Goal: Task Accomplishment & Management: Complete application form

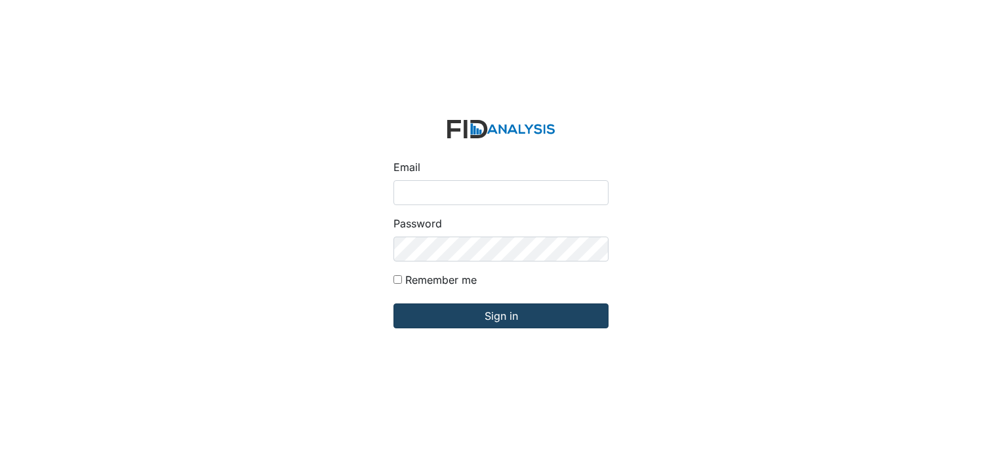
type input "[EMAIL_ADDRESS][DOMAIN_NAME]"
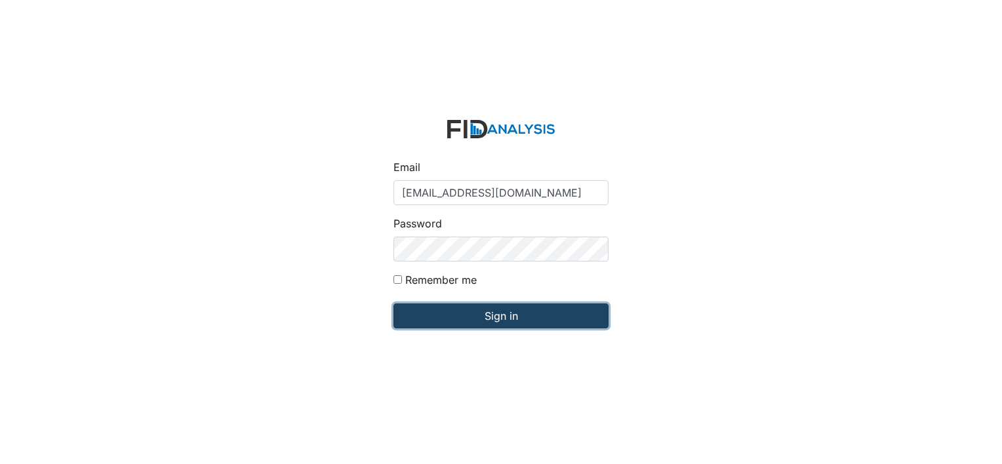
click at [513, 321] on input "Sign in" at bounding box center [500, 316] width 215 height 25
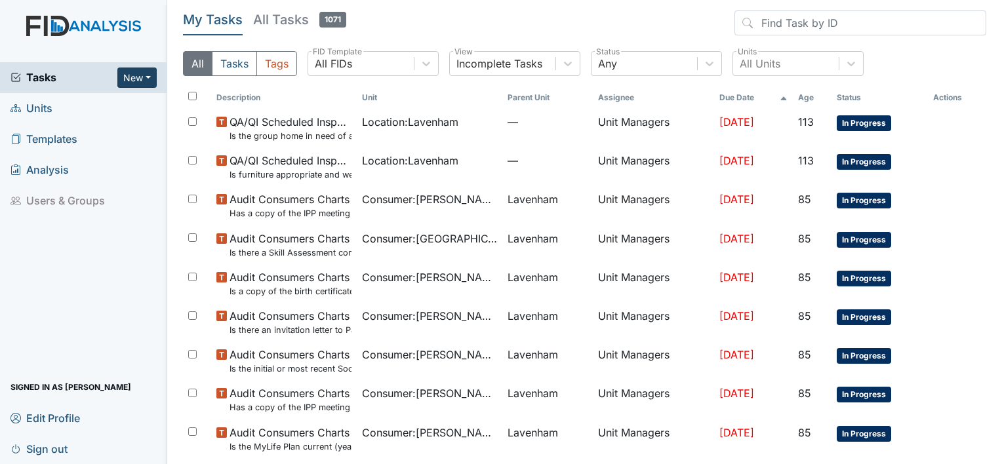
click at [144, 81] on button "New" at bounding box center [136, 78] width 39 height 20
click at [108, 105] on link "Form" at bounding box center [104, 104] width 104 height 21
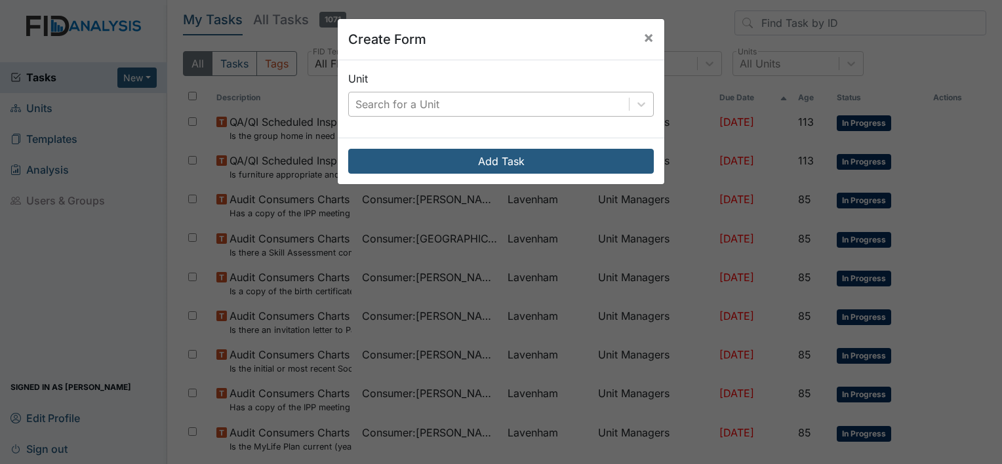
drag, startPoint x: 369, startPoint y: 104, endPoint x: 376, endPoint y: 106, distance: 6.7
click at [372, 106] on div "Search for a Unit" at bounding box center [397, 104] width 84 height 16
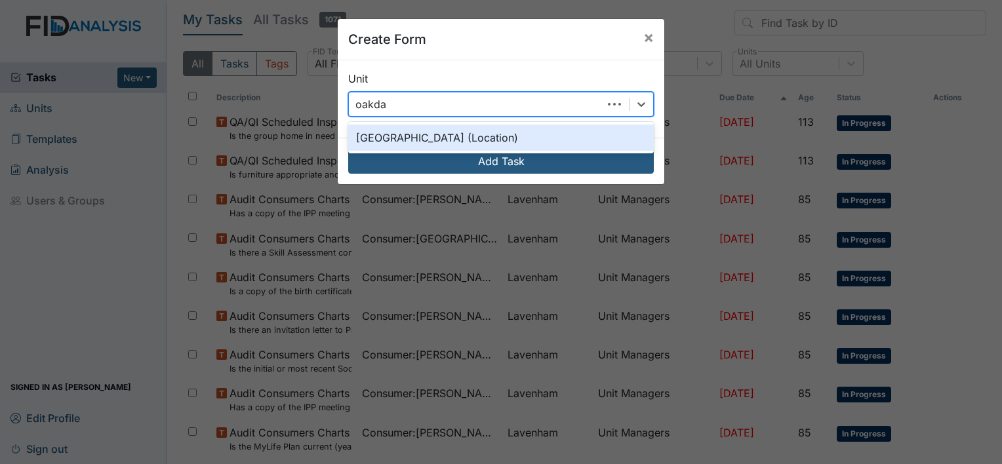
type input "oakdale"
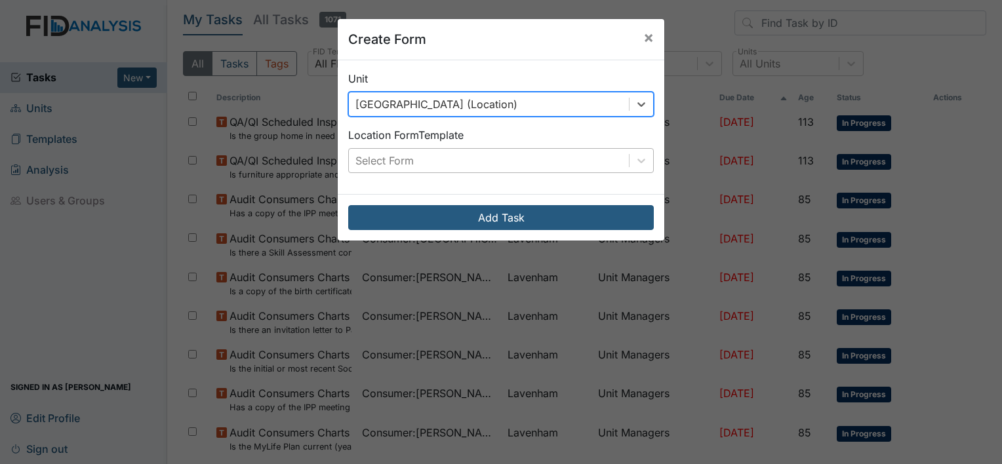
click at [418, 159] on div "Select Form" at bounding box center [489, 161] width 280 height 24
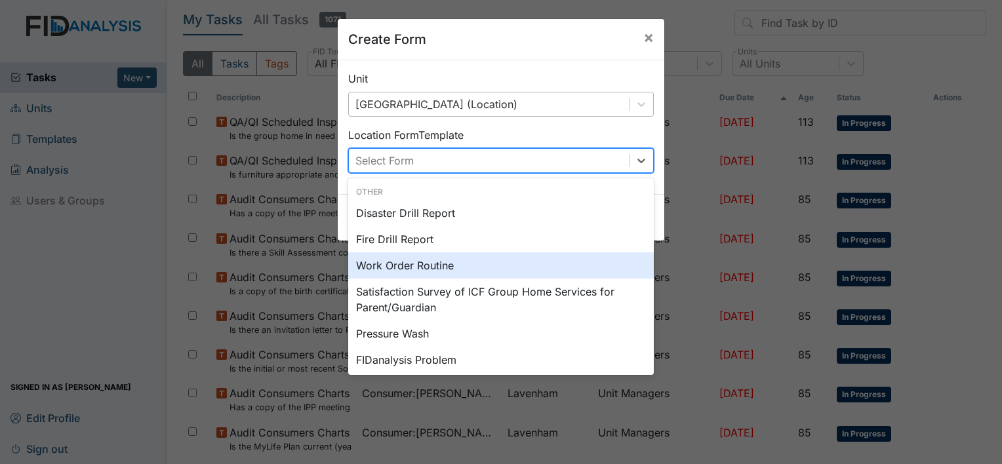
click at [376, 266] on div "Work Order Routine" at bounding box center [501, 265] width 306 height 26
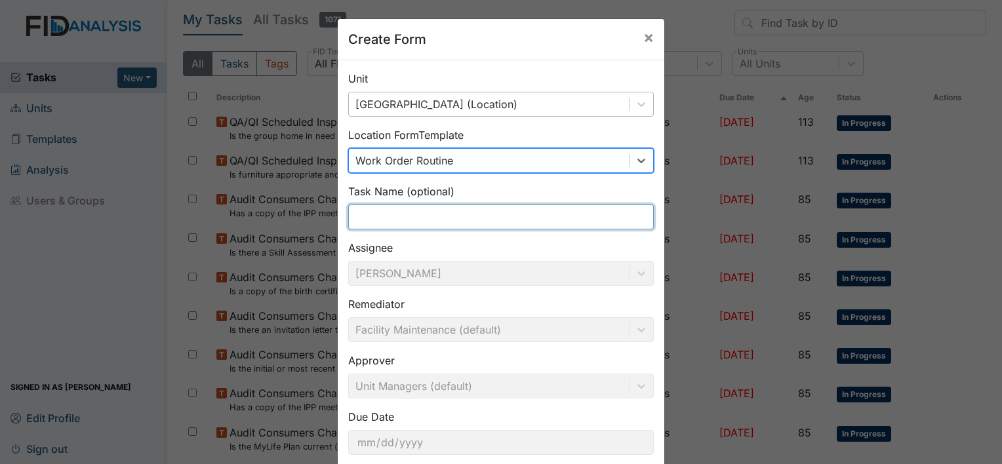
click at [391, 213] on input "text" at bounding box center [501, 217] width 306 height 25
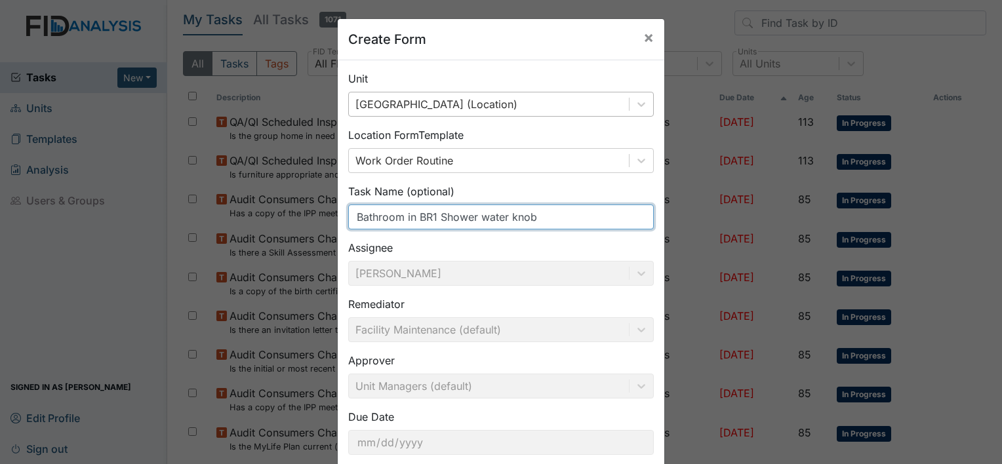
scroll to position [76, 0]
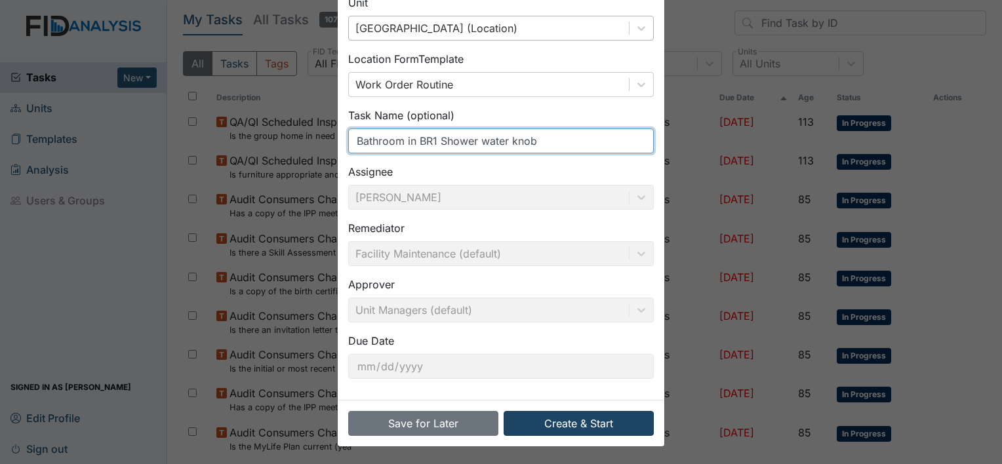
type input "Bathroom in BR1 Shower water knob"
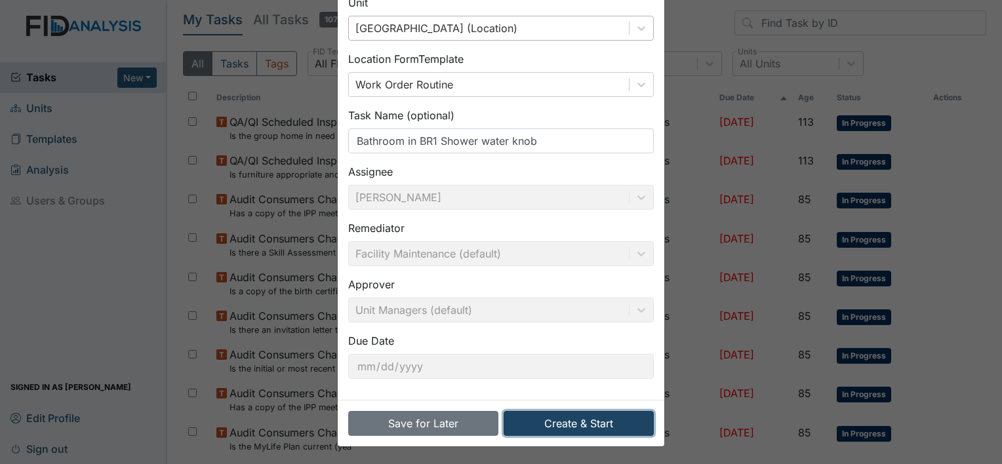
click at [595, 416] on button "Create & Start" at bounding box center [578, 423] width 150 height 25
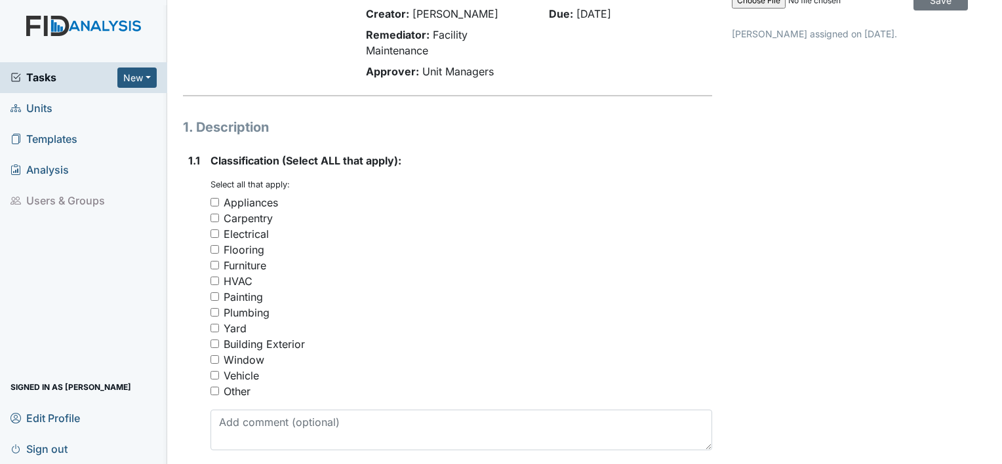
scroll to position [131, 0]
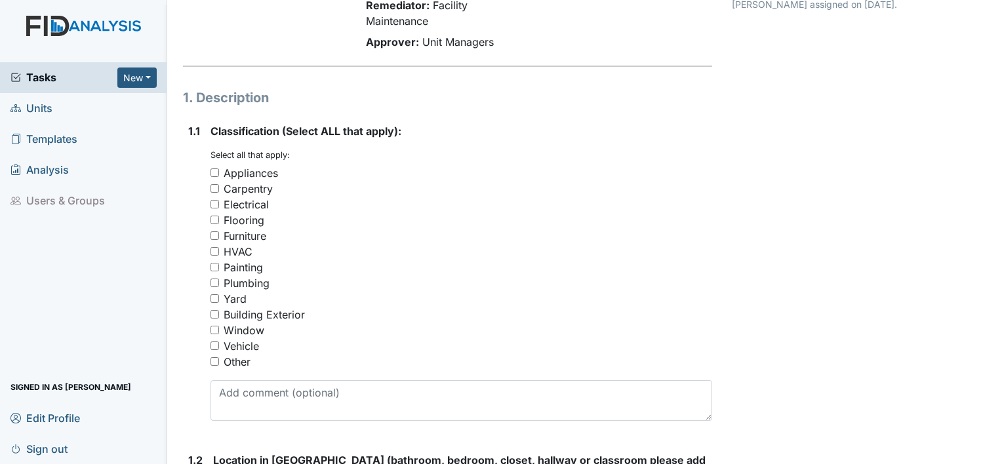
click at [216, 282] on input "Plumbing" at bounding box center [214, 283] width 9 height 9
checkbox input "true"
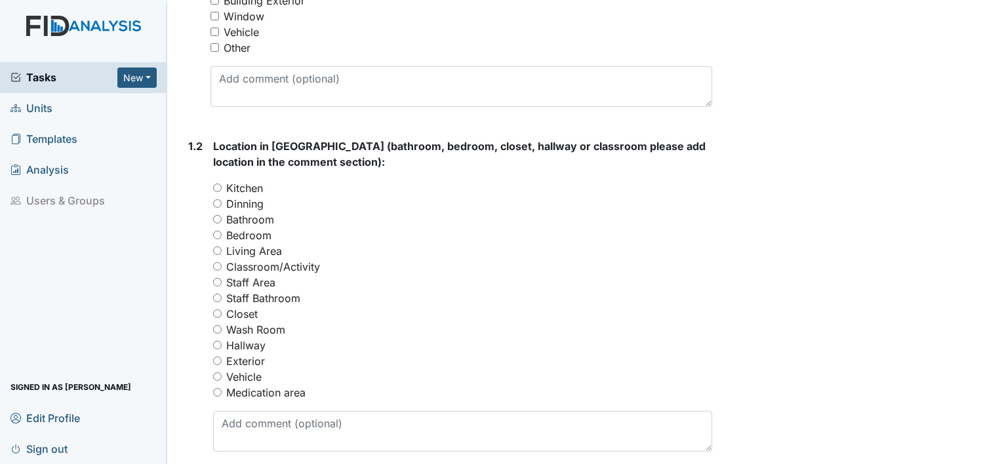
scroll to position [459, 0]
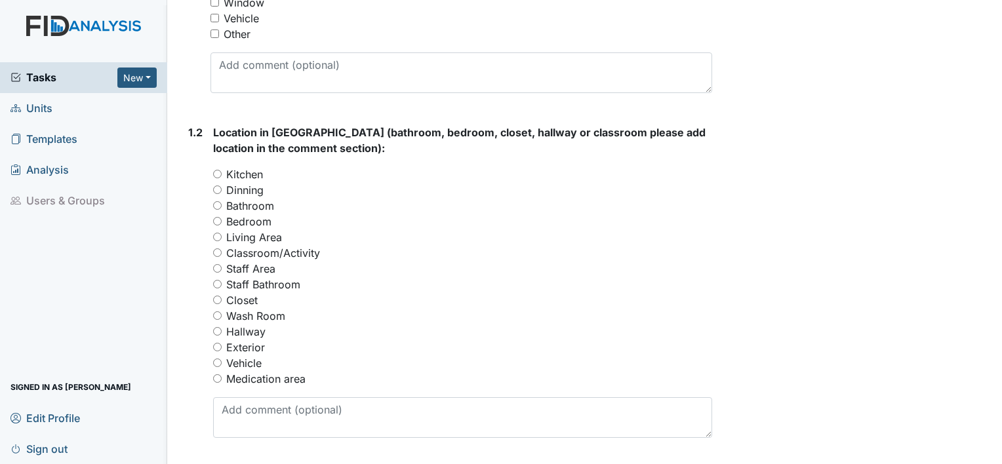
click at [216, 207] on input "Bathroom" at bounding box center [217, 205] width 9 height 9
radio input "true"
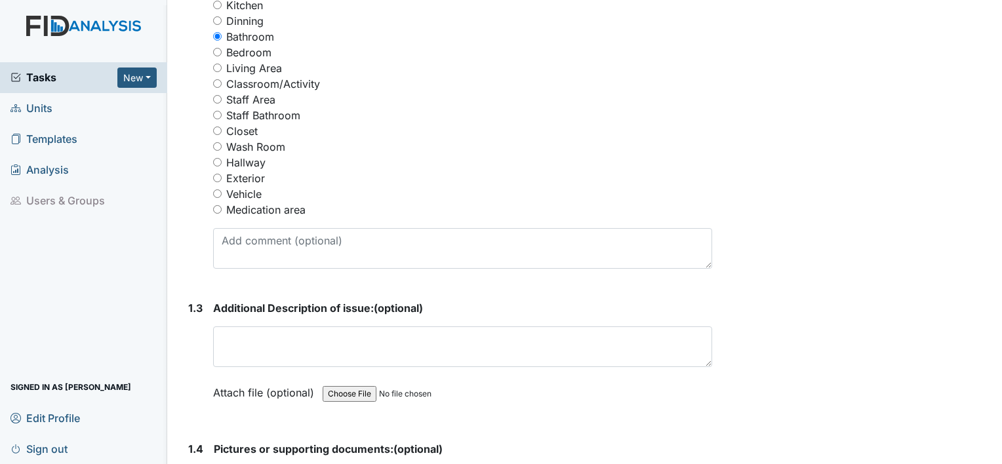
scroll to position [590, 0]
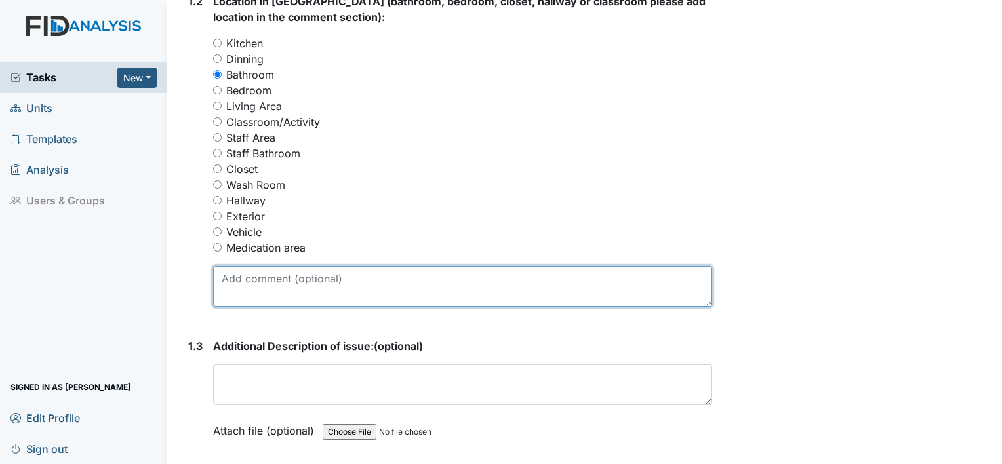
click at [292, 279] on textarea at bounding box center [462, 286] width 499 height 41
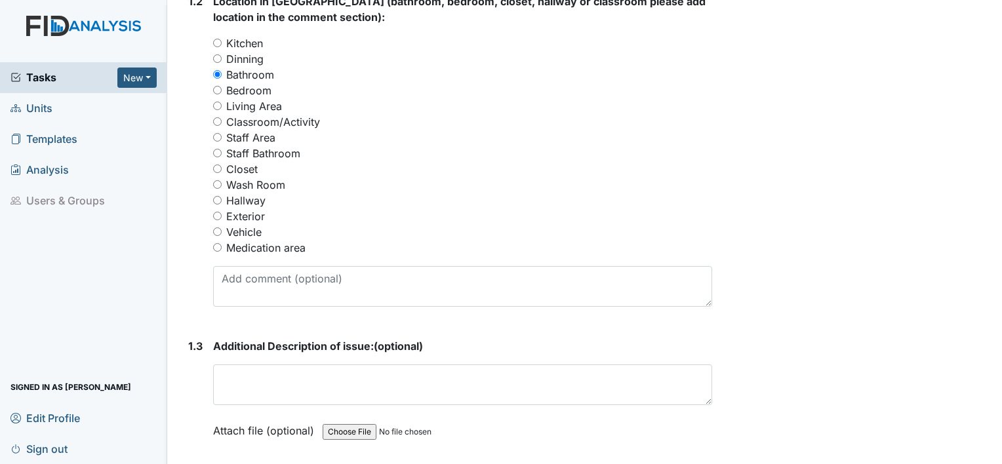
click at [215, 199] on input "Hallway" at bounding box center [217, 200] width 9 height 9
radio input "true"
click at [218, 73] on input "Bathroom" at bounding box center [217, 74] width 9 height 9
radio input "true"
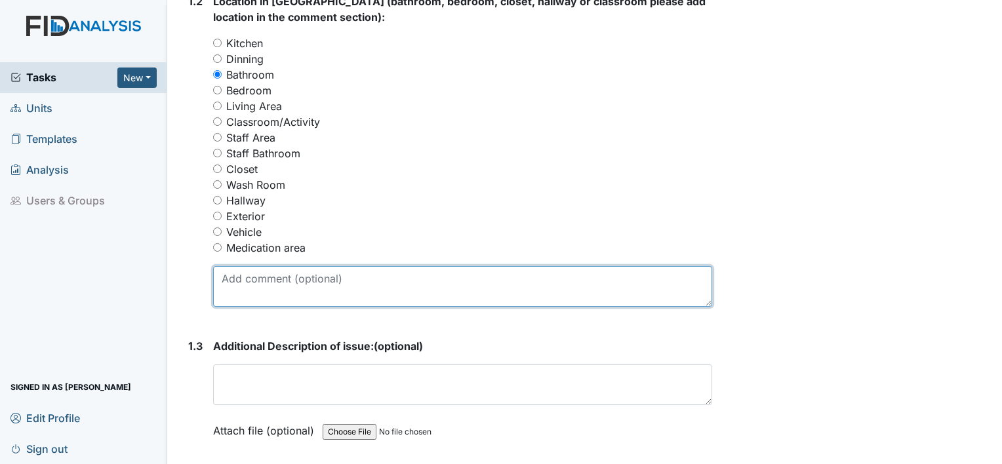
click at [372, 279] on textarea at bounding box center [462, 286] width 499 height 41
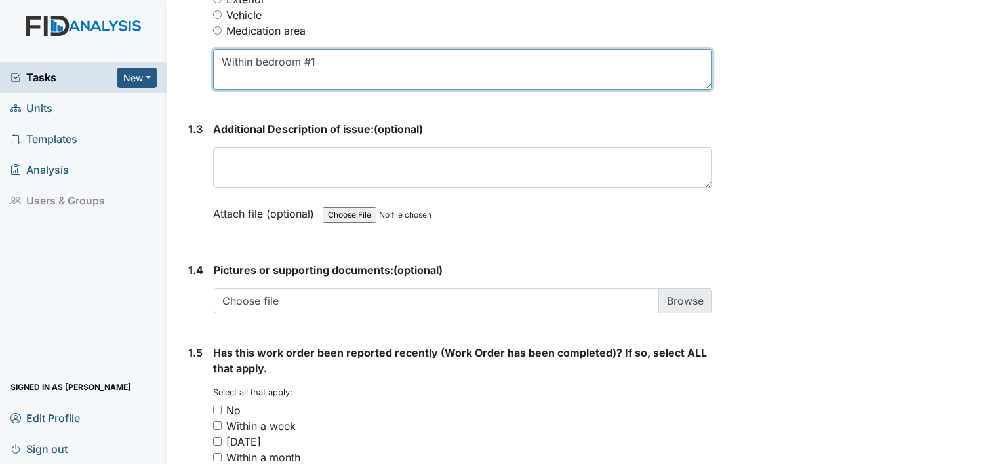
scroll to position [852, 0]
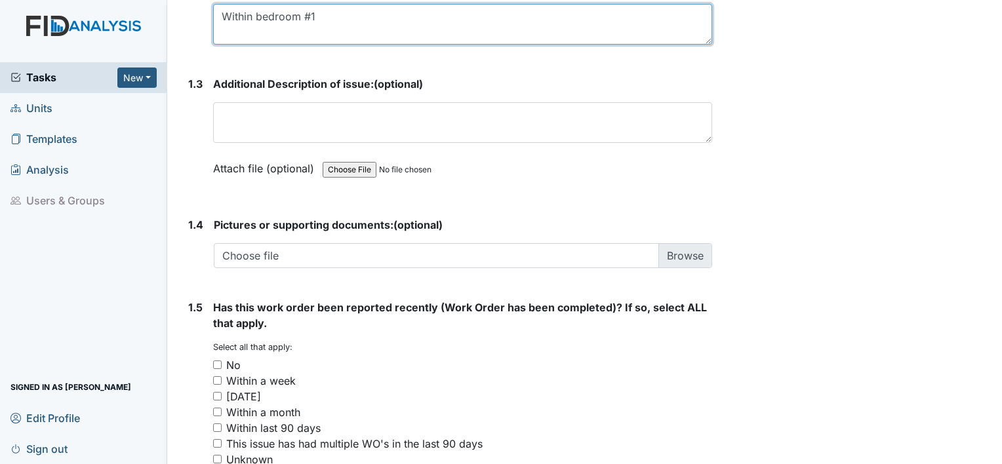
type textarea "Within bedroom #1"
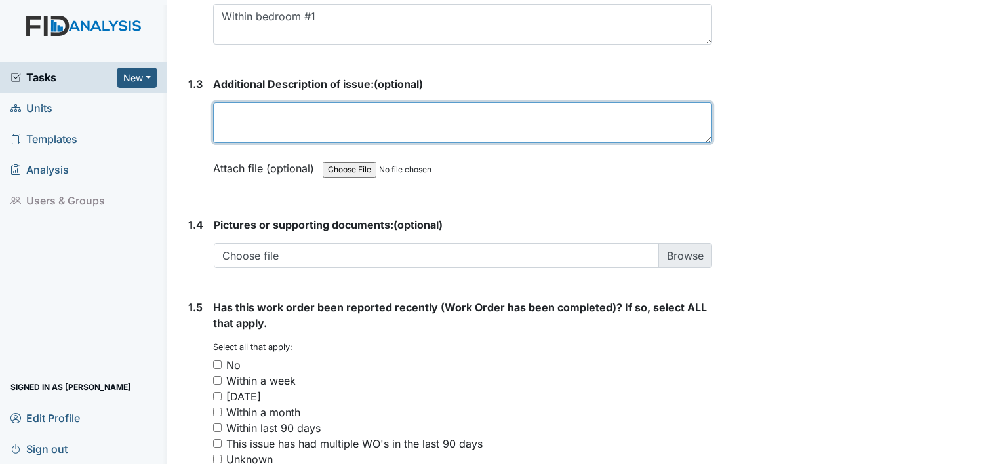
click at [283, 110] on textarea at bounding box center [462, 122] width 499 height 41
click at [294, 109] on textarea "The no" at bounding box center [462, 122] width 499 height 41
click at [479, 113] on textarea "The nozzle to turn water on has come apart again" at bounding box center [462, 122] width 499 height 41
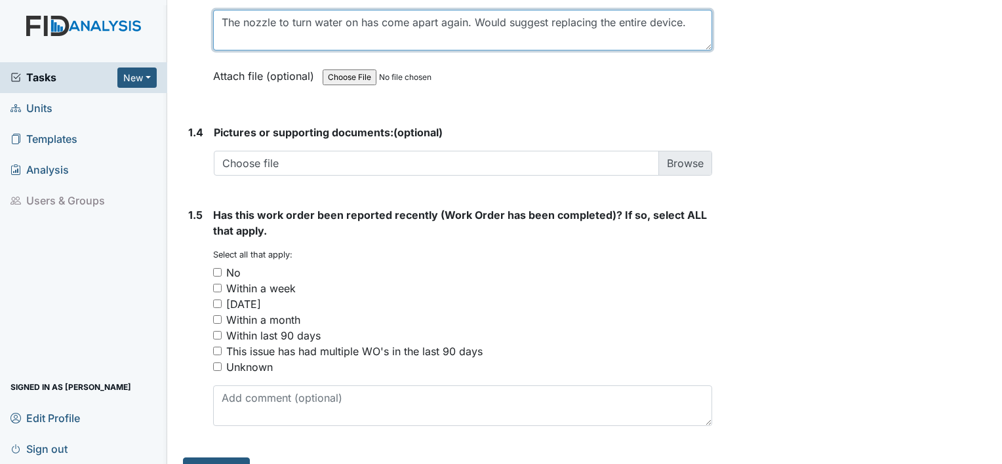
scroll to position [972, 0]
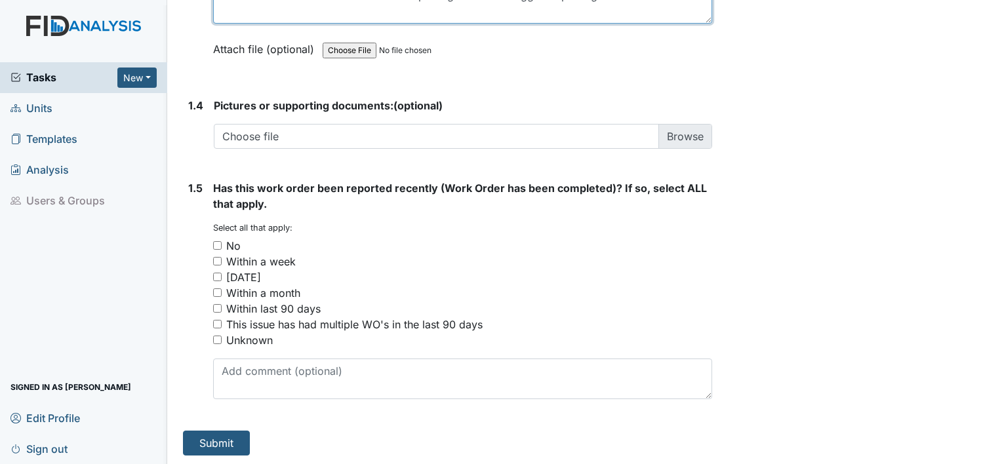
type textarea "The nozzle to turn water on has come apart again. Would suggest replacing the e…"
drag, startPoint x: 214, startPoint y: 243, endPoint x: 236, endPoint y: 256, distance: 25.9
click at [214, 243] on input "No" at bounding box center [217, 245] width 9 height 9
checkbox input "true"
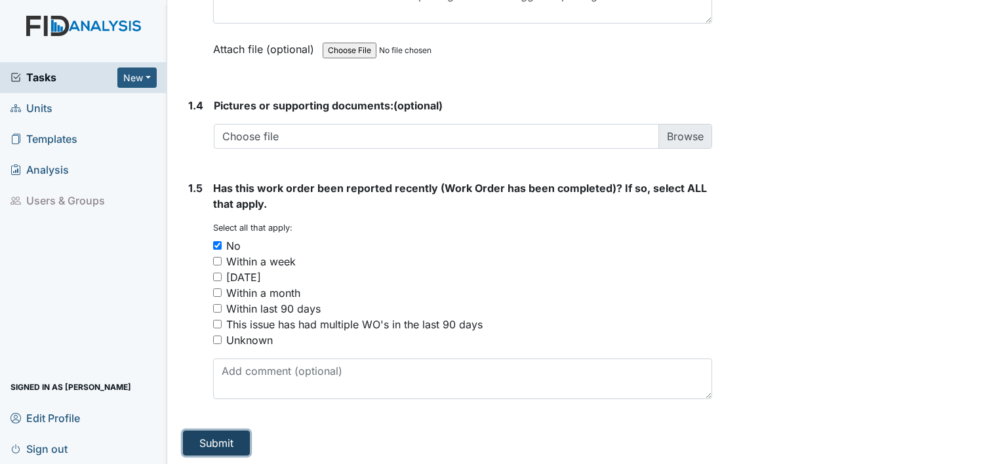
click at [221, 439] on button "Submit" at bounding box center [216, 443] width 67 height 25
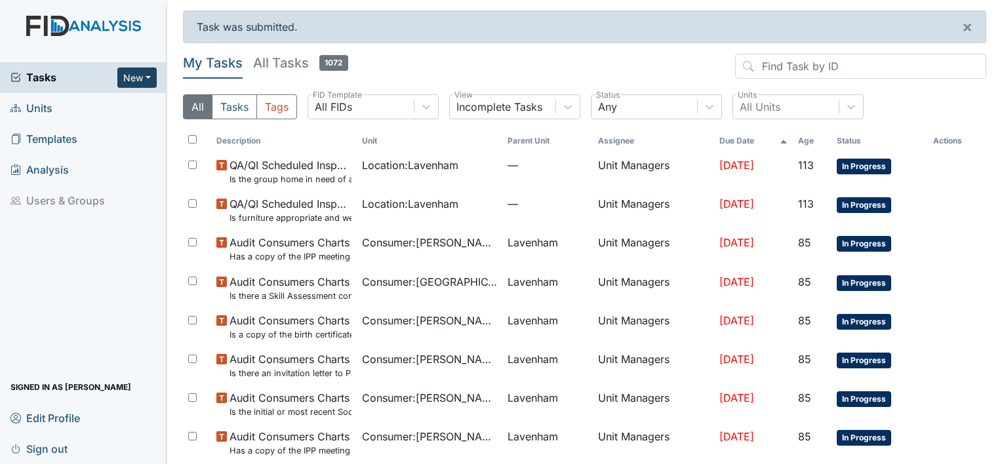
click at [152, 76] on button "New" at bounding box center [136, 78] width 39 height 20
click at [92, 103] on link "Form" at bounding box center [104, 104] width 104 height 21
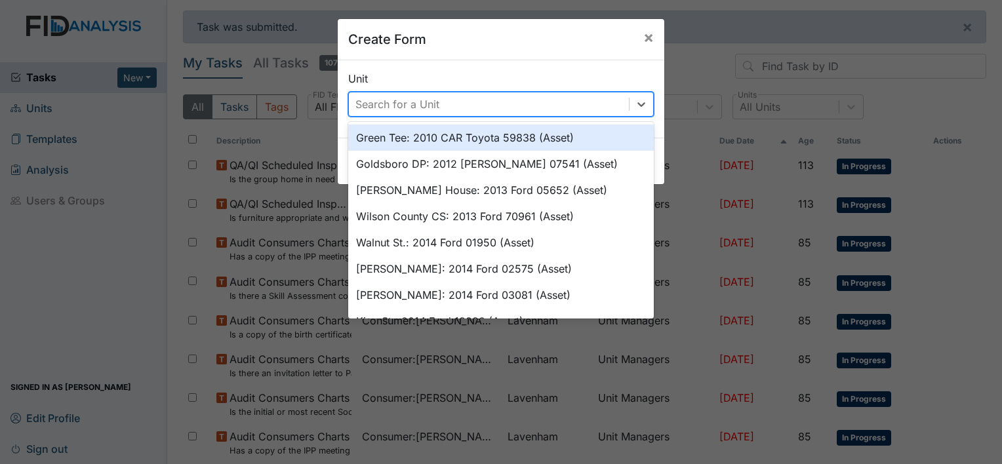
click at [440, 104] on div "Search for a Unit" at bounding box center [489, 104] width 280 height 24
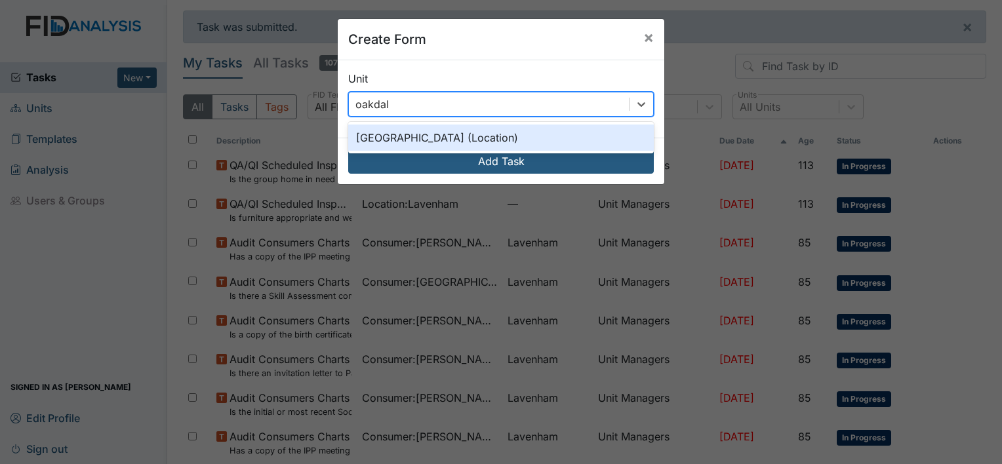
type input "oakdale"
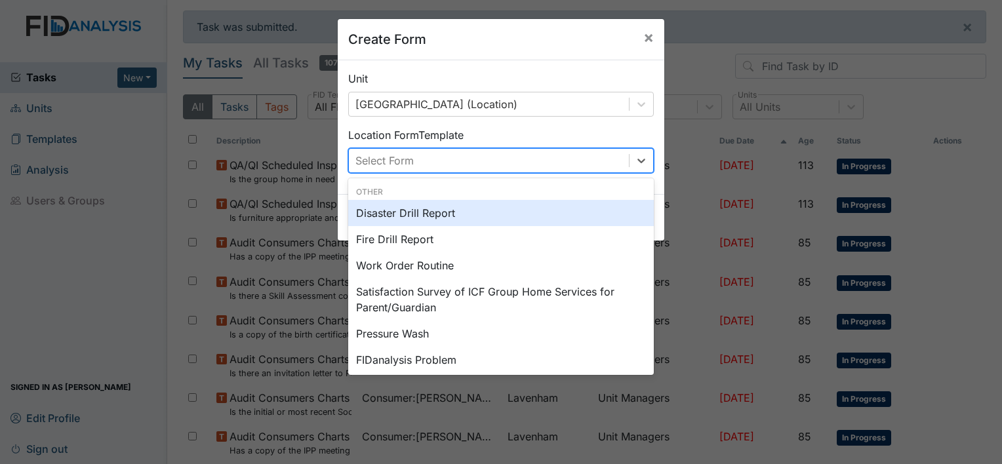
click at [400, 165] on div "Select Form" at bounding box center [384, 161] width 58 height 16
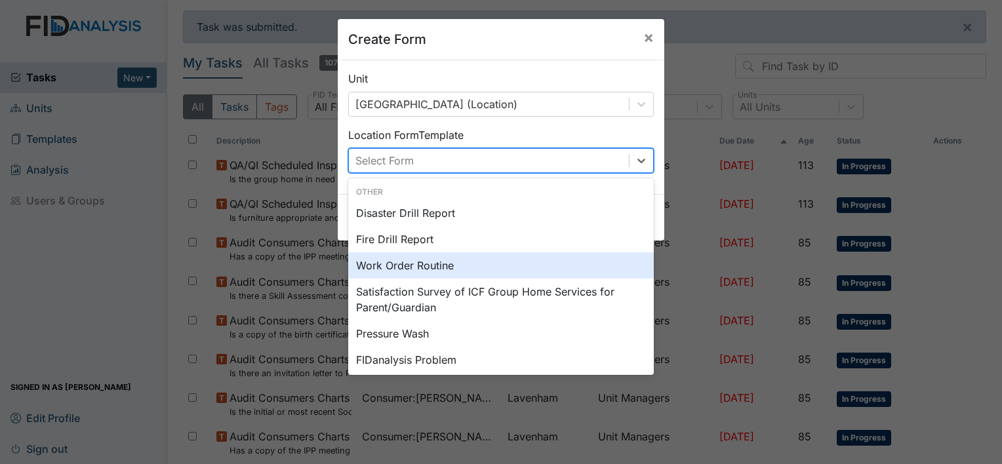
click at [391, 267] on div "Work Order Routine" at bounding box center [501, 265] width 306 height 26
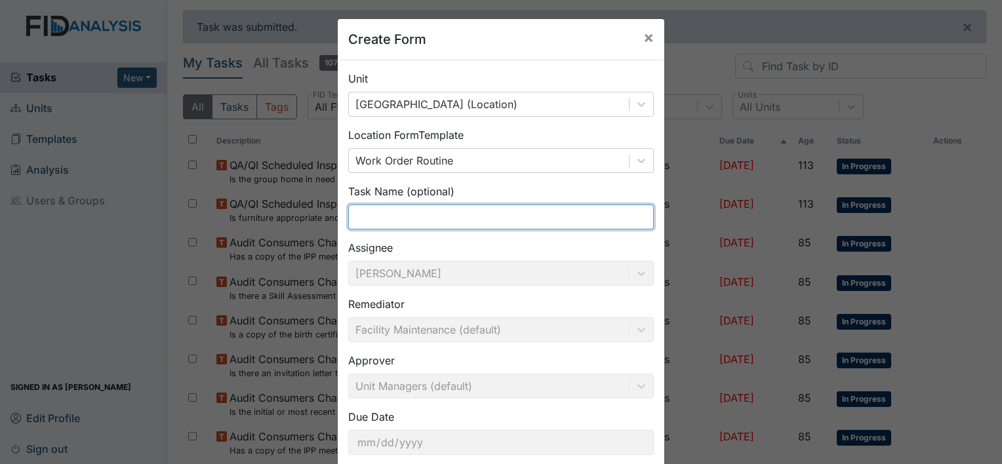
click at [412, 219] on input "text" at bounding box center [501, 217] width 306 height 25
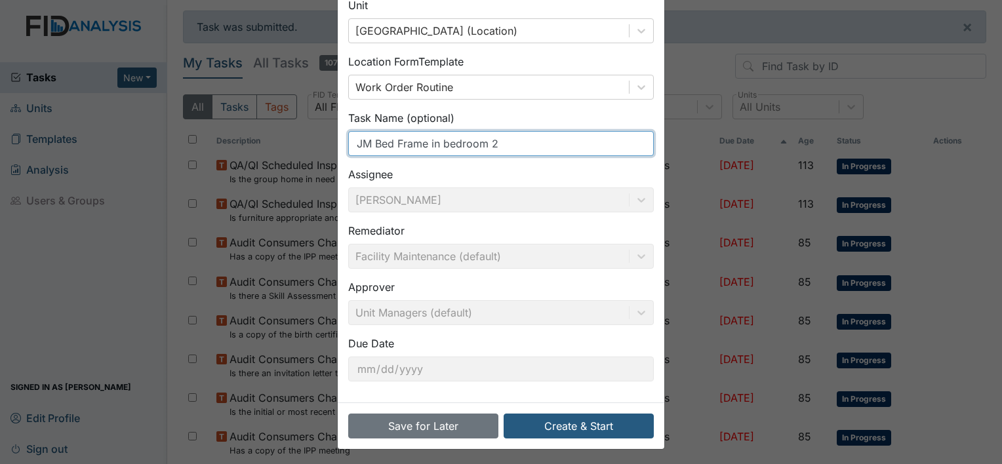
scroll to position [76, 0]
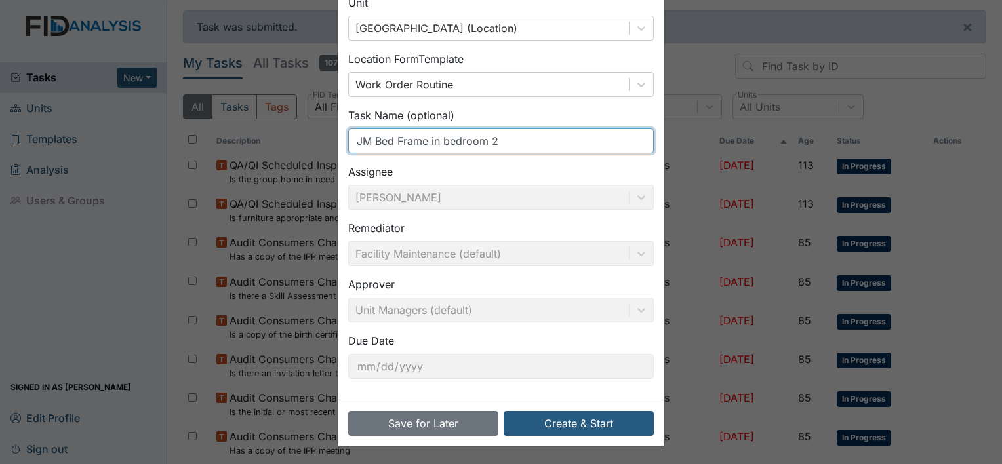
drag, startPoint x: 483, startPoint y: 142, endPoint x: 437, endPoint y: 148, distance: 45.6
click at [437, 148] on input "JM Bed Frame in bedroom 2" at bounding box center [501, 140] width 306 height 25
type input "JM Bed Frame in BR# 2"
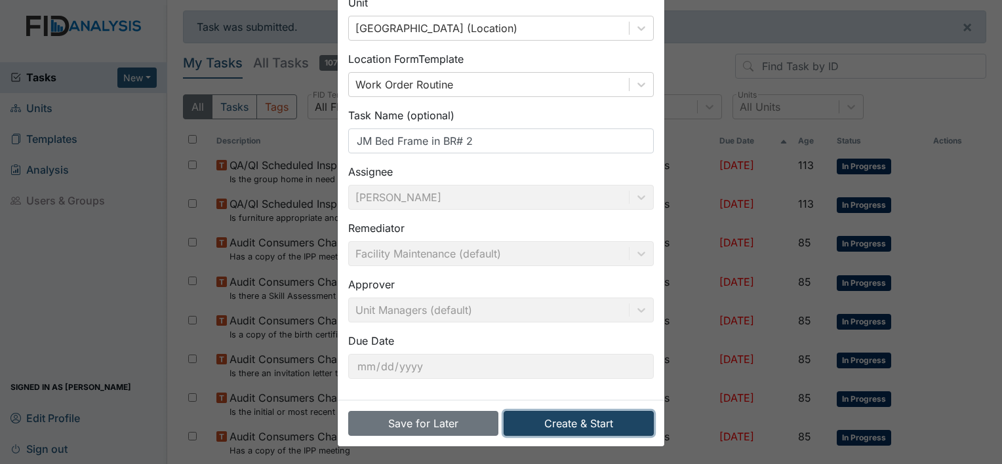
click at [554, 423] on button "Create & Start" at bounding box center [578, 423] width 150 height 25
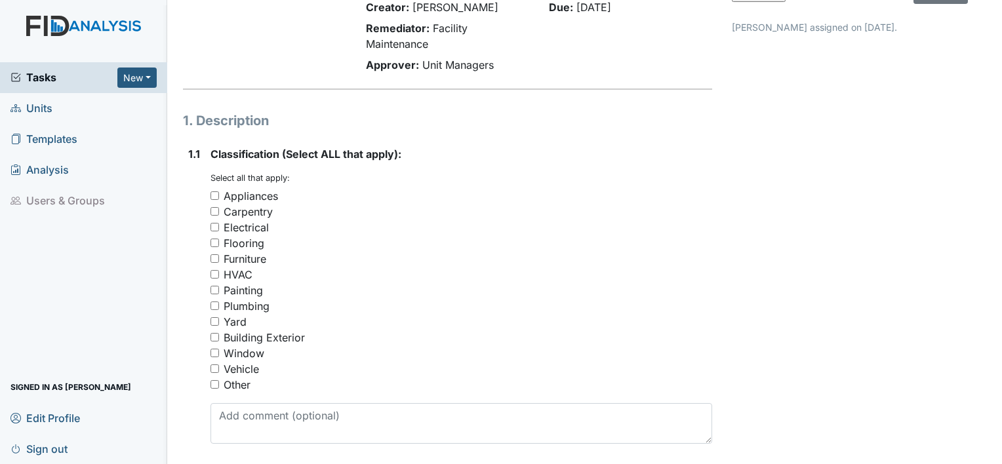
scroll to position [131, 0]
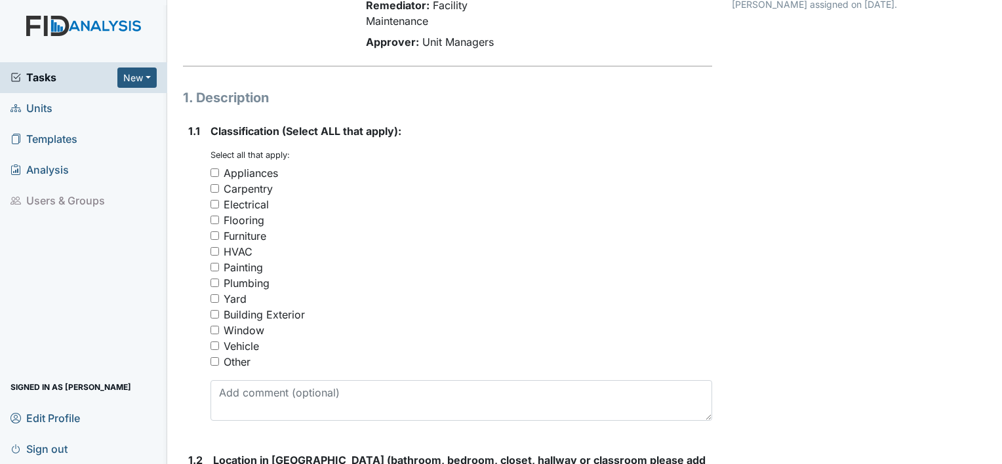
click at [212, 187] on input "Carpentry" at bounding box center [214, 188] width 9 height 9
checkbox input "true"
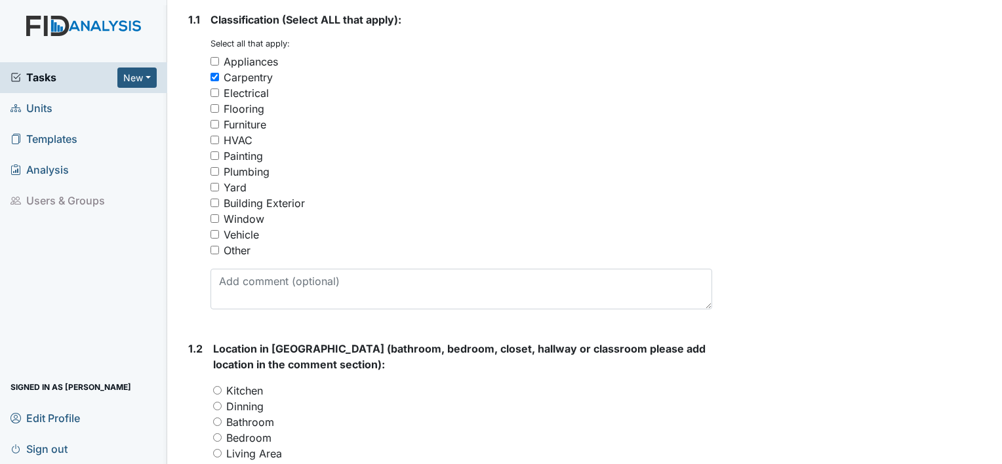
scroll to position [262, 0]
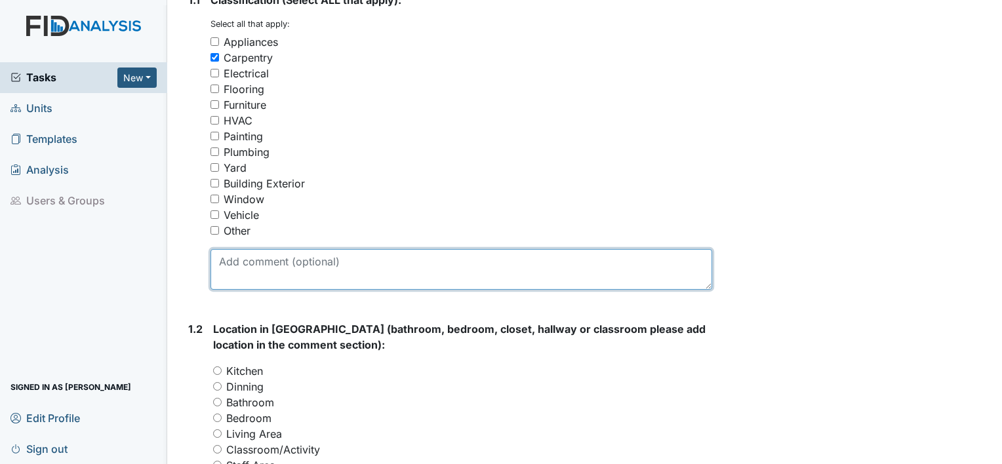
click at [283, 262] on textarea at bounding box center [461, 269] width 502 height 41
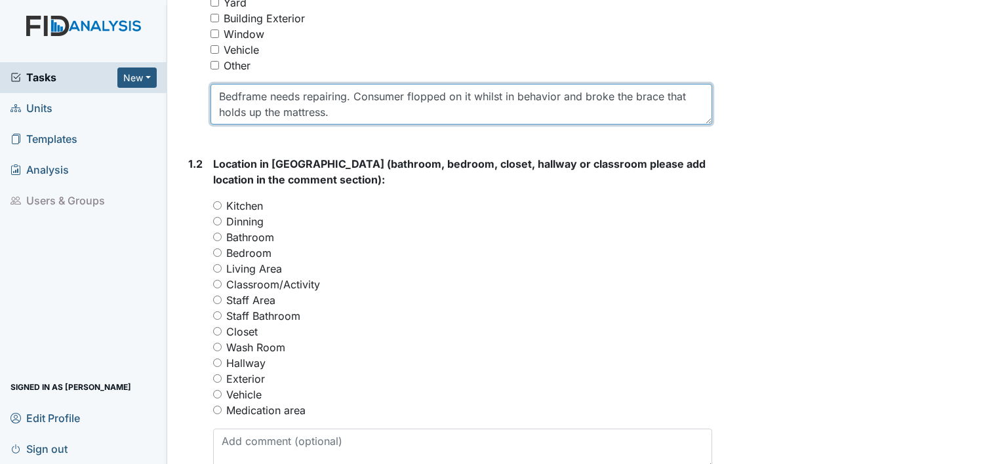
scroll to position [459, 0]
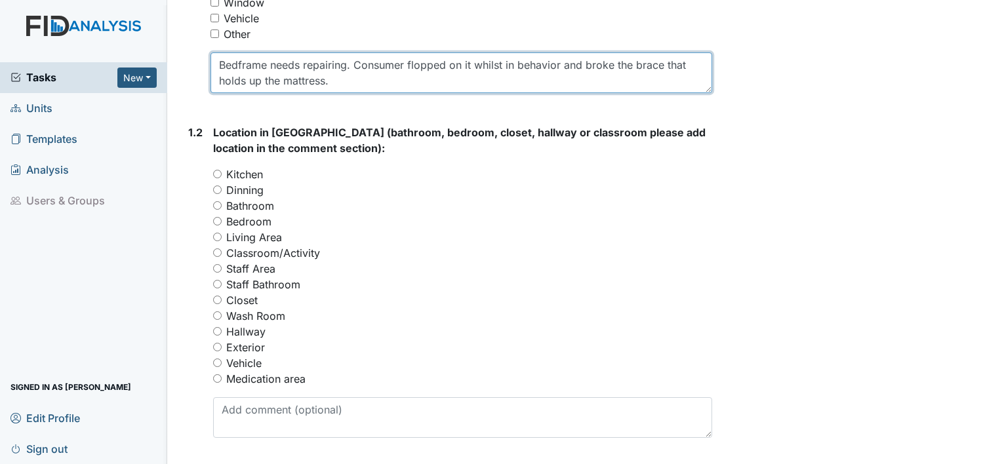
type textarea "Bedframe needs repairing. Consumer flopped on it whilst in behavior and broke t…"
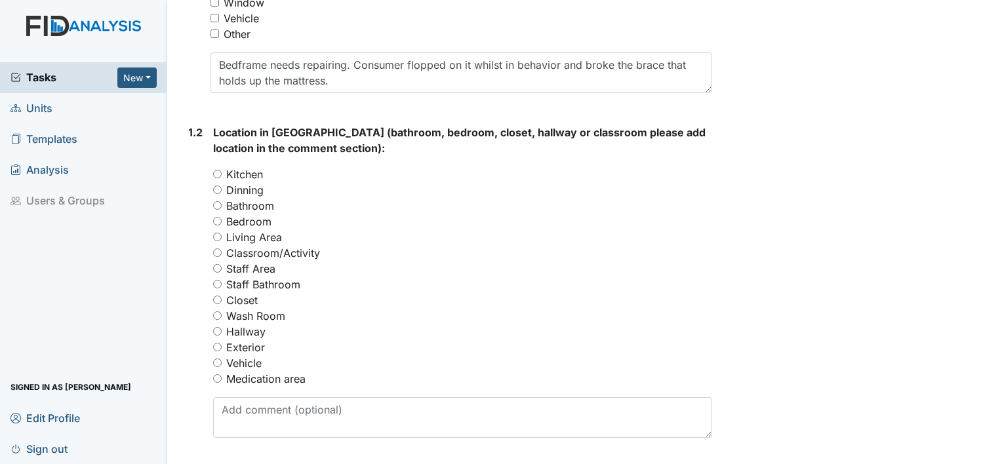
click at [215, 220] on input "Bedroom" at bounding box center [217, 221] width 9 height 9
radio input "true"
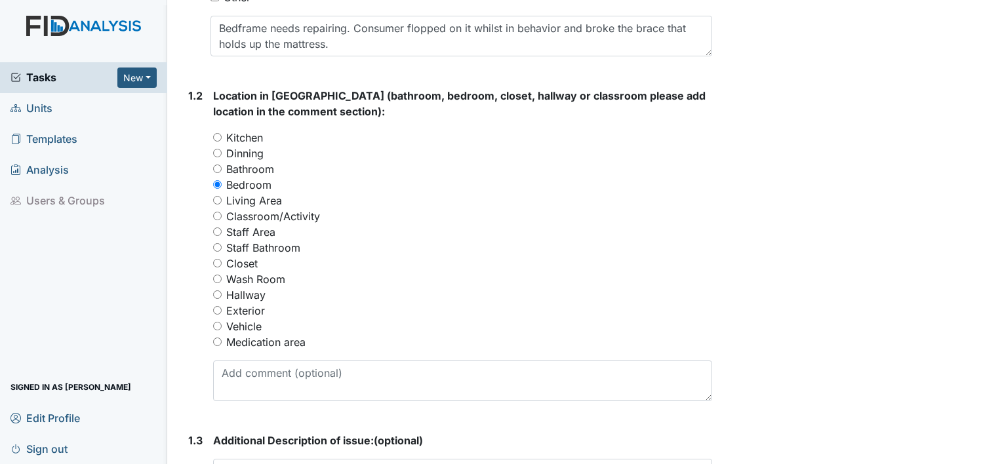
scroll to position [524, 0]
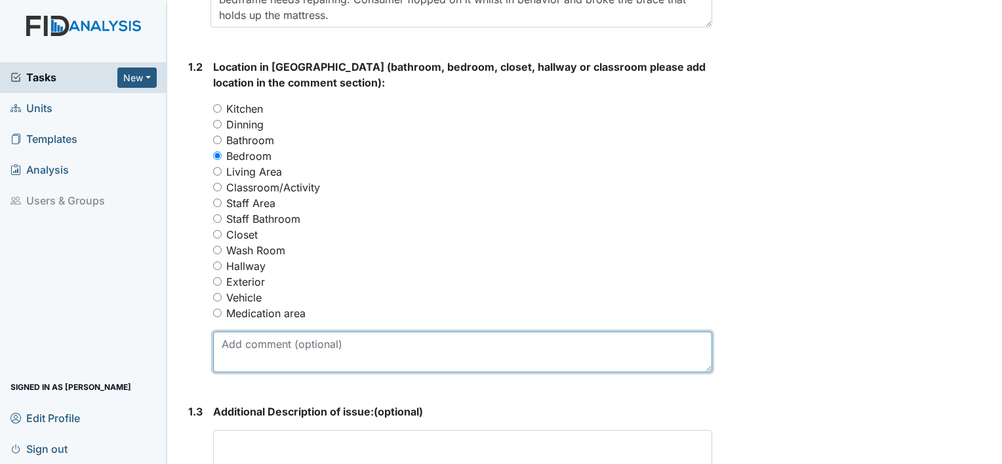
click at [342, 347] on textarea at bounding box center [462, 352] width 499 height 41
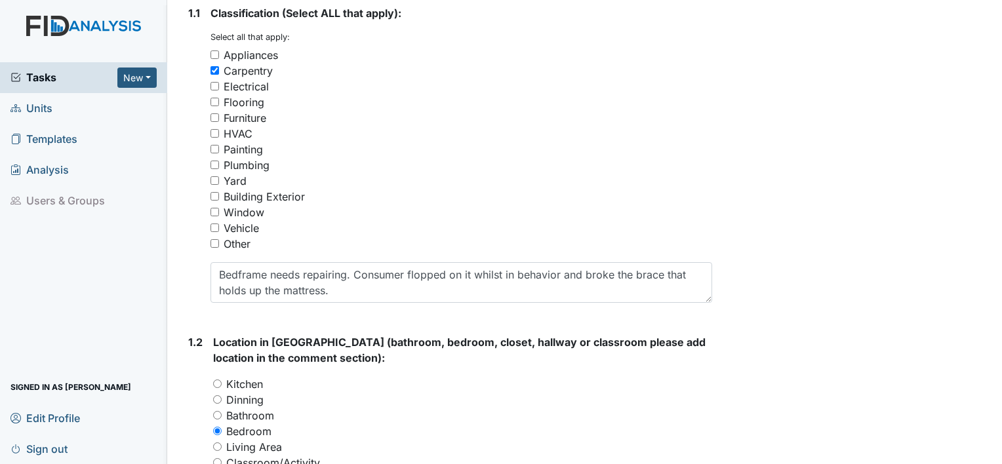
scroll to position [328, 0]
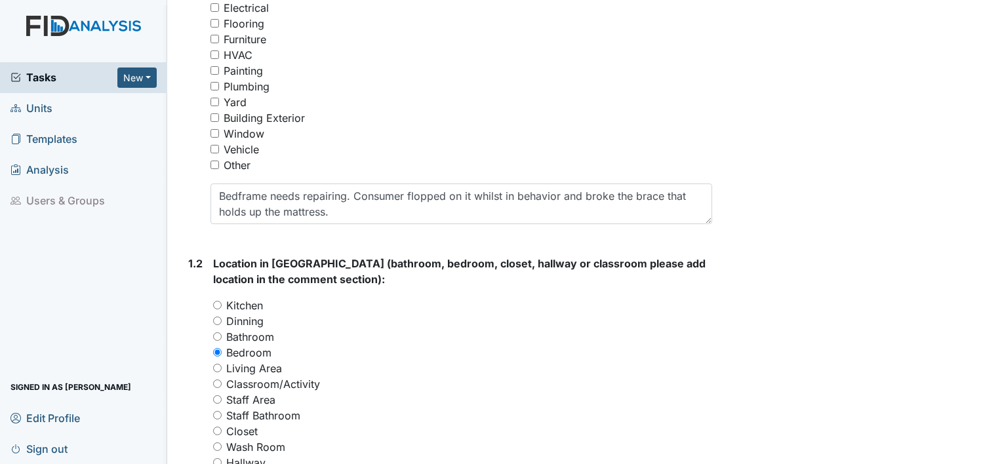
type textarea "#2"
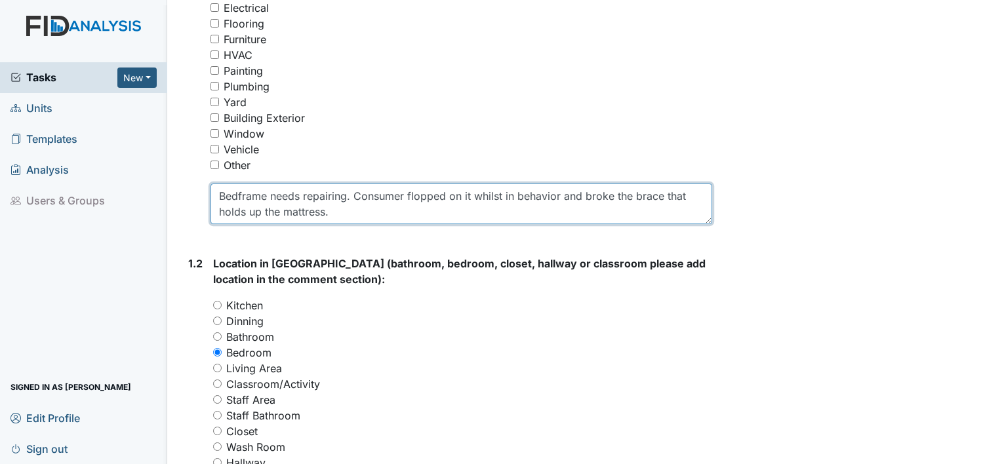
drag, startPoint x: 218, startPoint y: 194, endPoint x: 330, endPoint y: 215, distance: 114.7
click at [330, 215] on textarea "Bedframe needs repairing. Consumer flopped on it whilst in behavior and broke t…" at bounding box center [461, 204] width 502 height 41
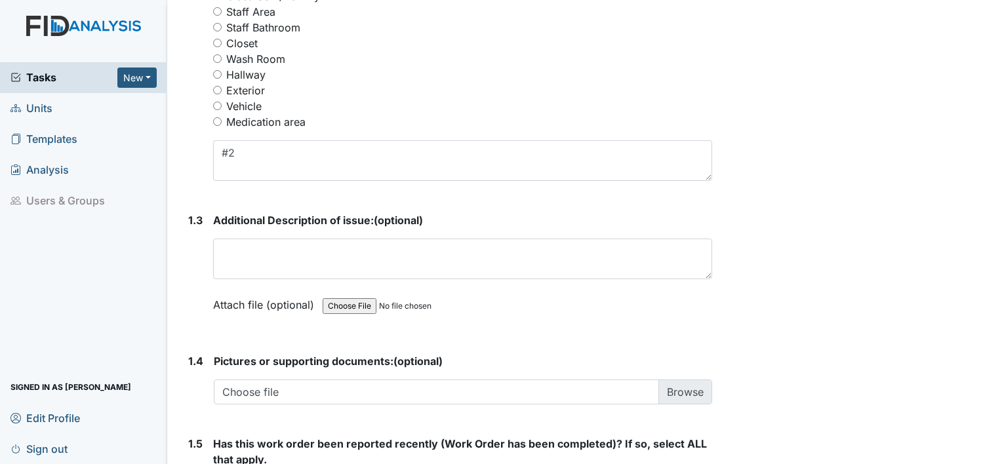
scroll to position [721, 0]
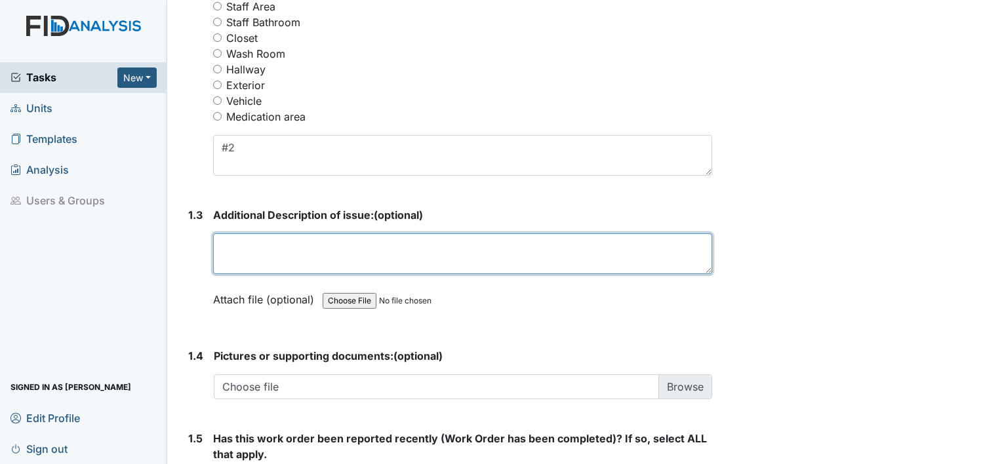
click at [275, 241] on textarea at bounding box center [462, 253] width 499 height 41
paste textarea "Bedframe needs repairing. Consumer flopped on it whilst in behavior and broke t…"
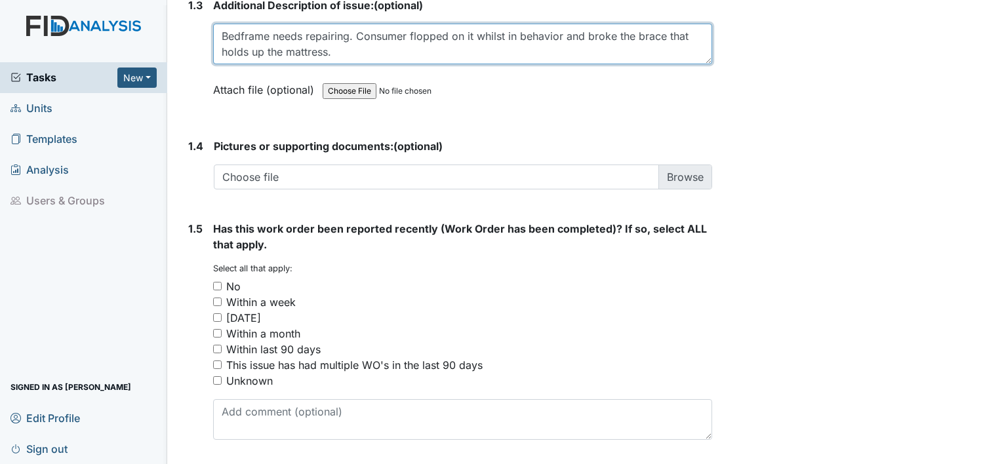
scroll to position [972, 0]
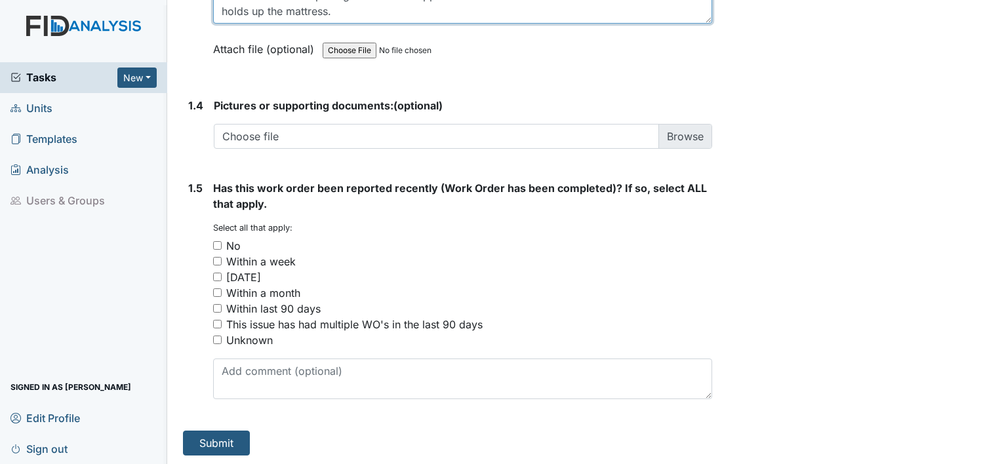
type textarea "Bedframe needs repairing. Consumer flopped on it whilst in behavior and broke t…"
click at [218, 241] on input "No" at bounding box center [217, 245] width 9 height 9
checkbox input "true"
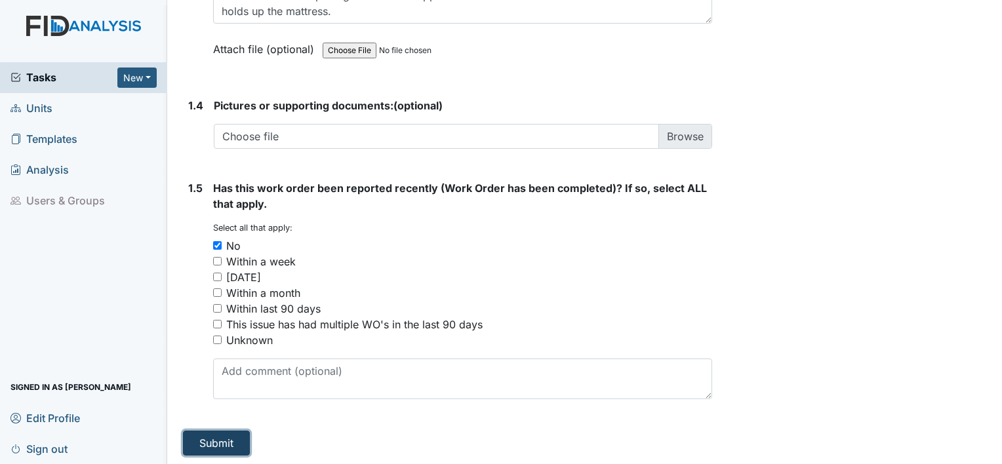
click at [231, 441] on button "Submit" at bounding box center [216, 443] width 67 height 25
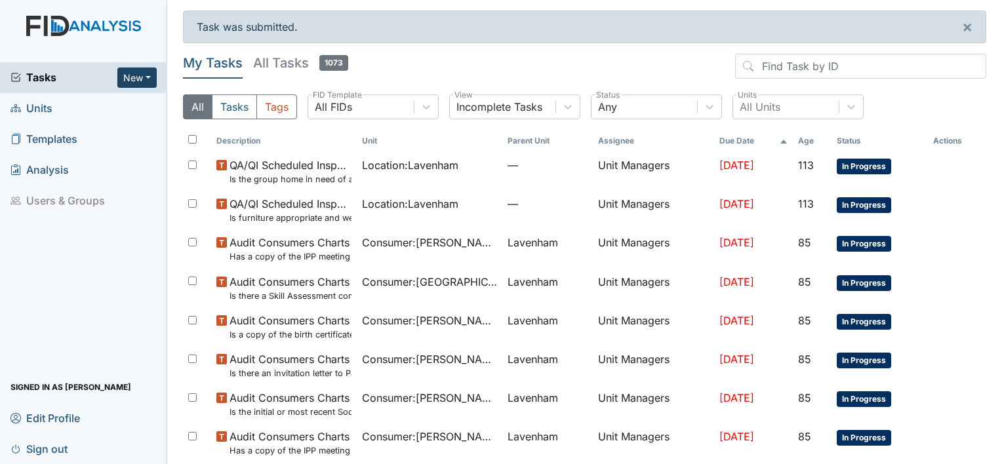
click at [142, 77] on button "New" at bounding box center [136, 78] width 39 height 20
click at [84, 106] on link "Form" at bounding box center [104, 104] width 104 height 21
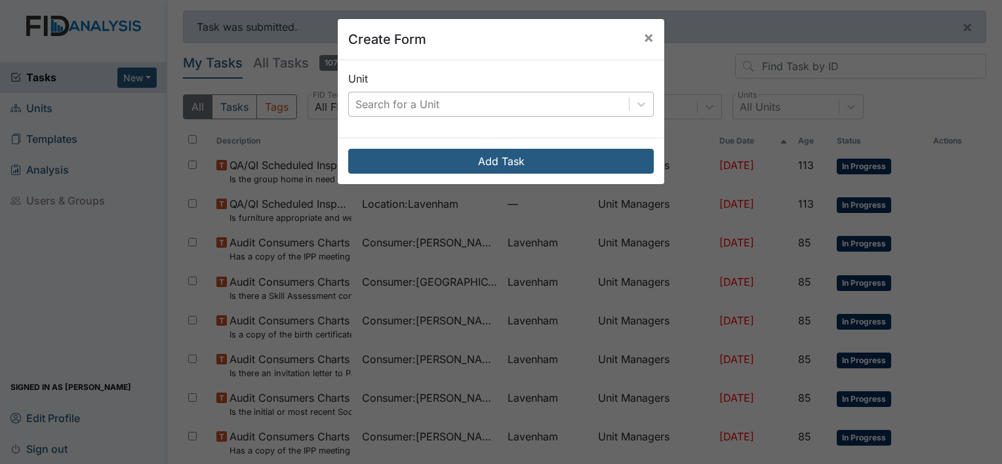
click at [417, 103] on div "Search for a Unit" at bounding box center [397, 104] width 84 height 16
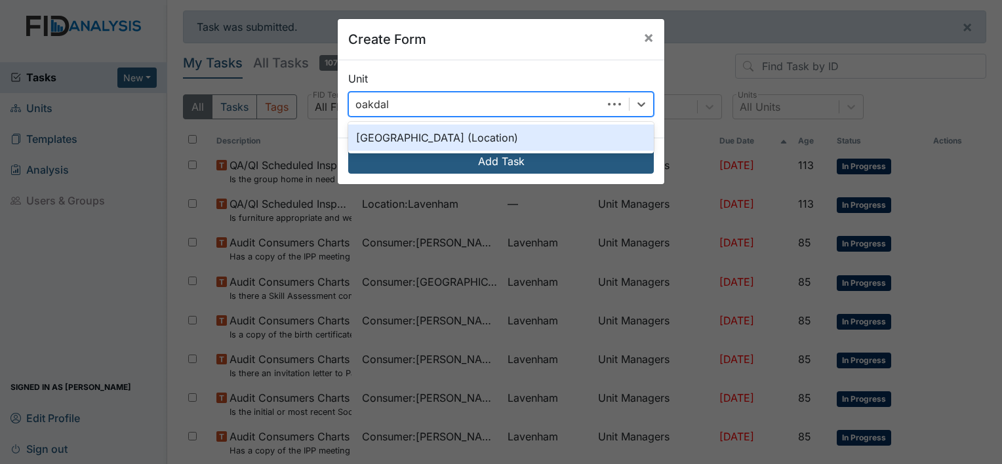
type input "oakdale"
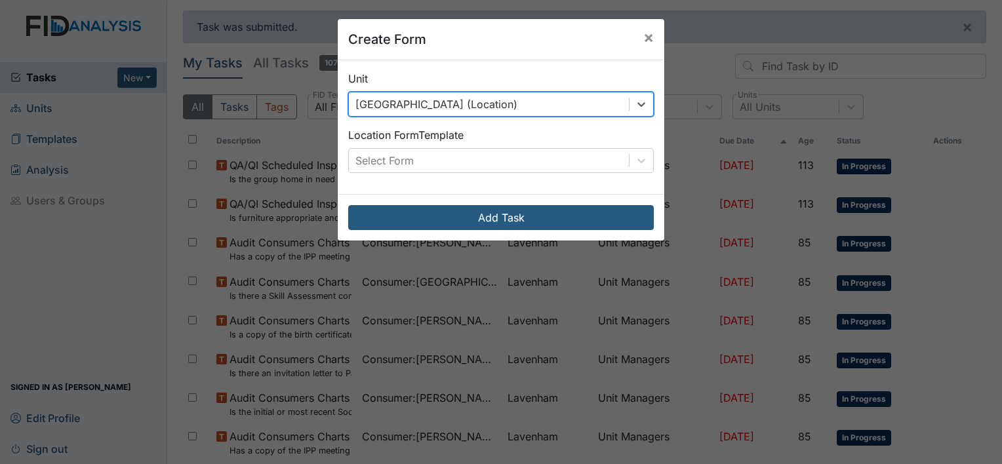
click at [454, 173] on div "Unit option Oakdale (Location), selected. 0 results available. Select is focuse…" at bounding box center [501, 127] width 326 height 134
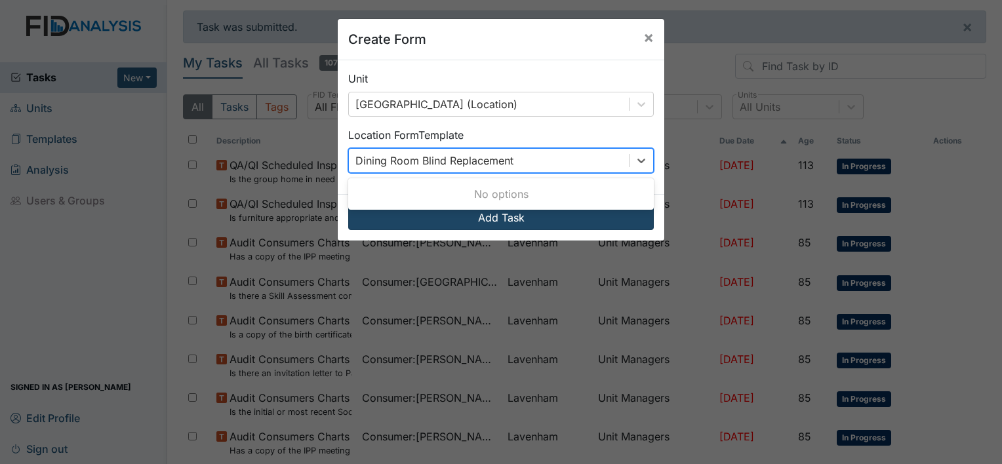
type input "Dining Room Blind Replacement"
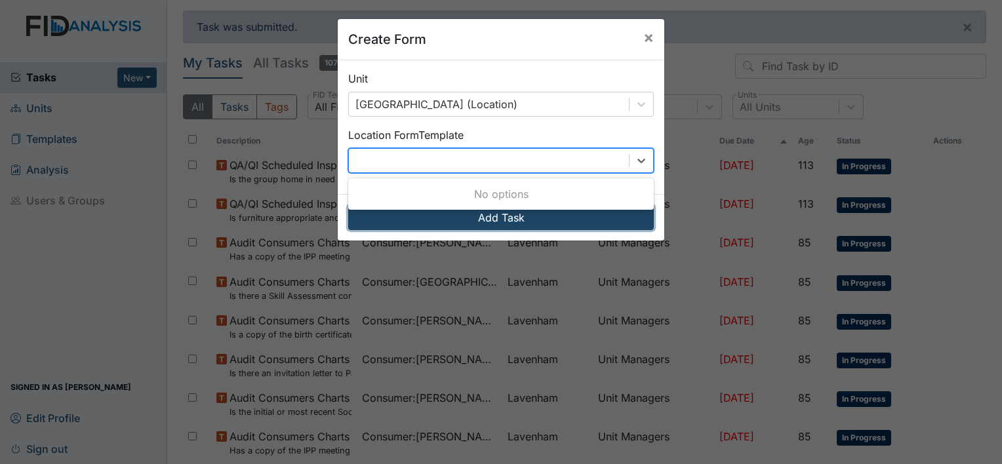
click at [496, 222] on button "Add Task" at bounding box center [501, 217] width 306 height 25
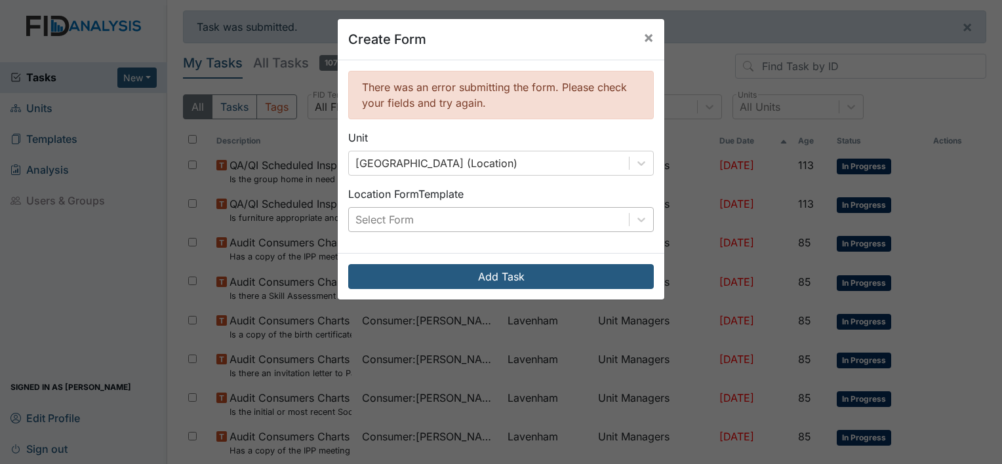
click at [401, 215] on div "Select Form" at bounding box center [384, 220] width 58 height 16
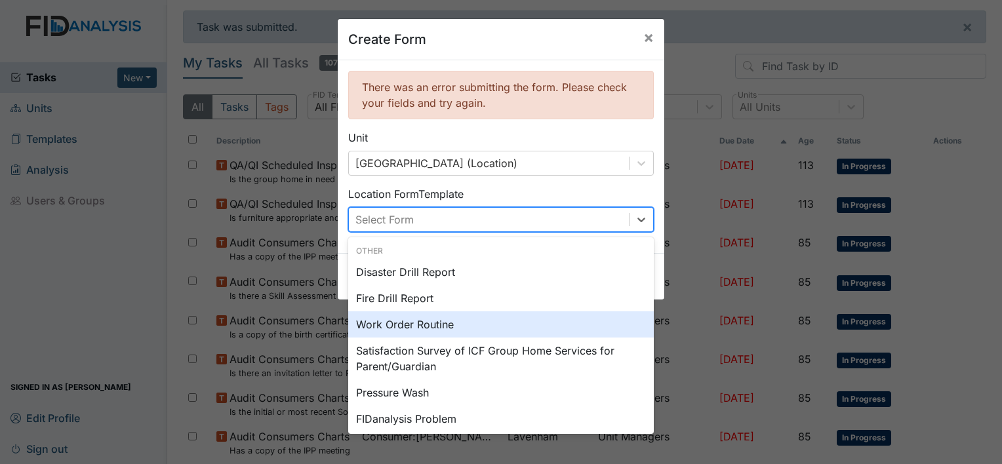
click at [396, 323] on div "Work Order Routine" at bounding box center [501, 324] width 306 height 26
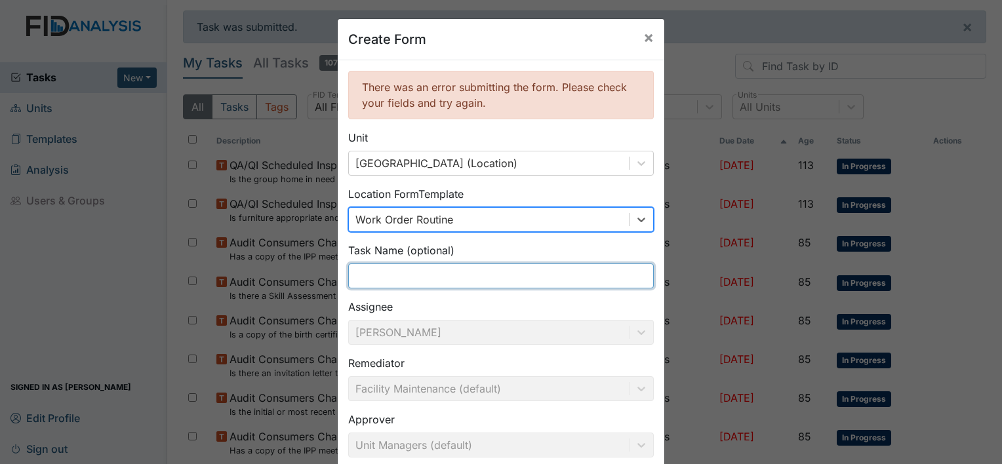
click at [408, 272] on input "text" at bounding box center [501, 276] width 306 height 25
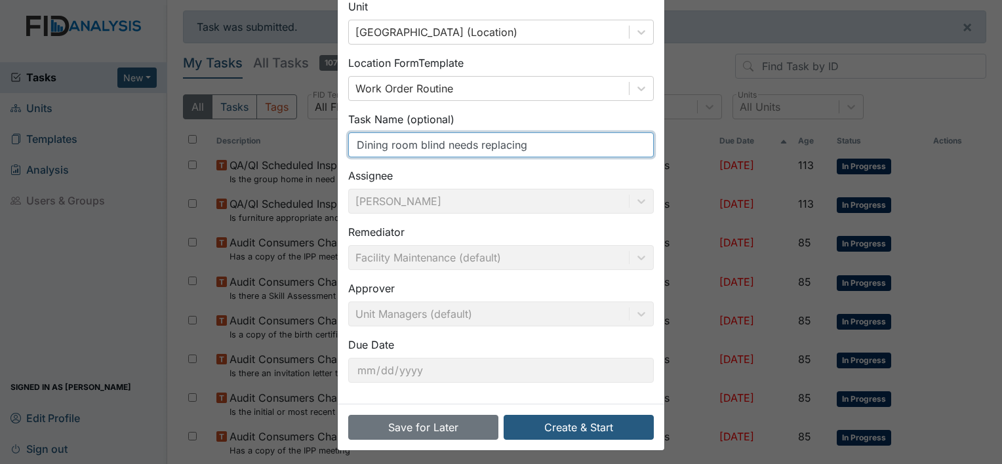
scroll to position [135, 0]
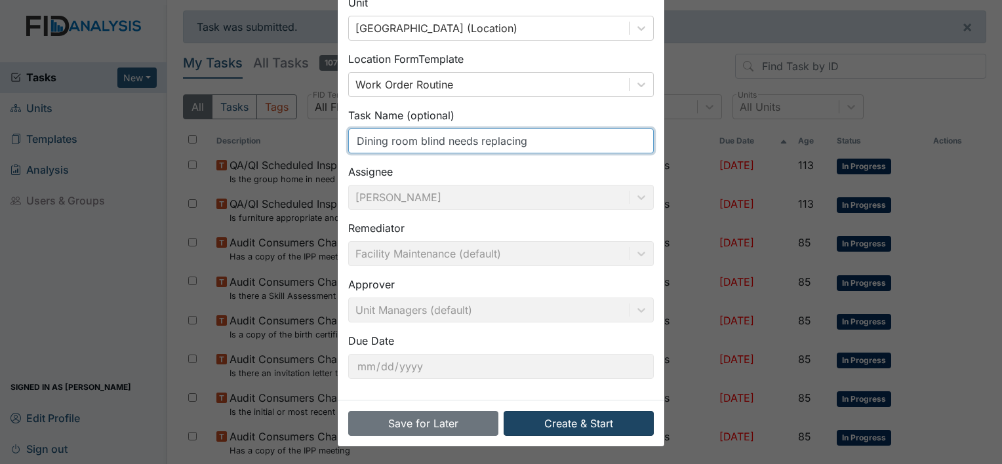
type input "Dining room blind needs replacing"
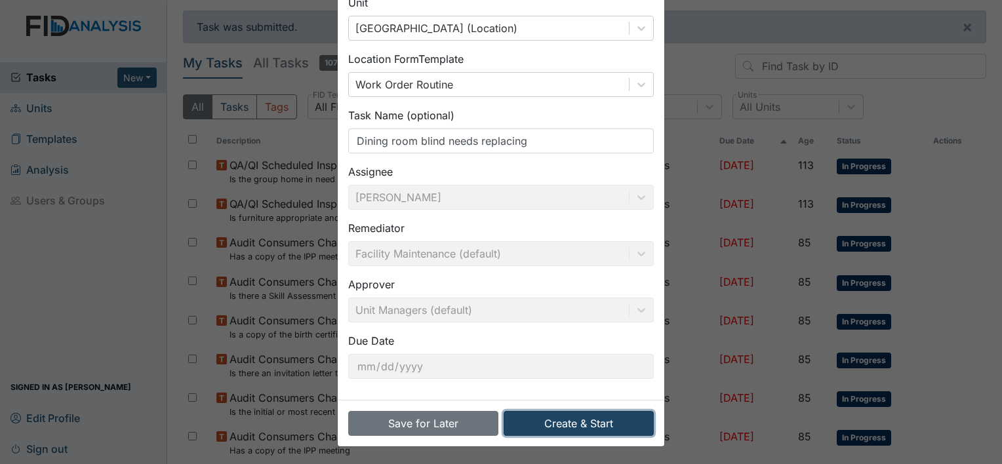
click at [560, 427] on button "Create & Start" at bounding box center [578, 423] width 150 height 25
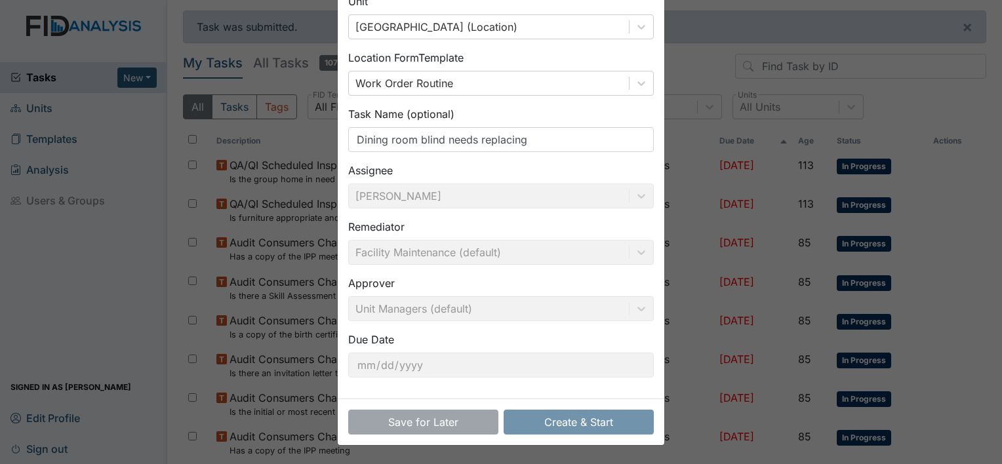
scroll to position [76, 0]
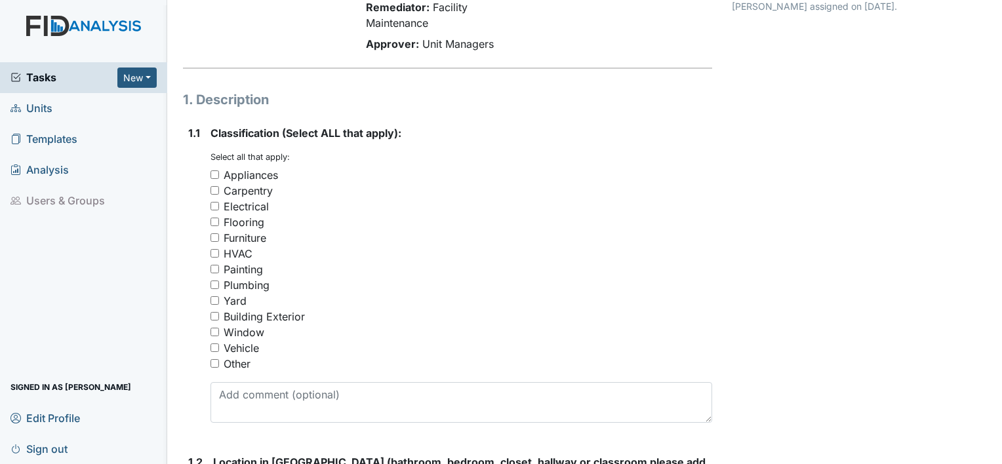
scroll to position [131, 0]
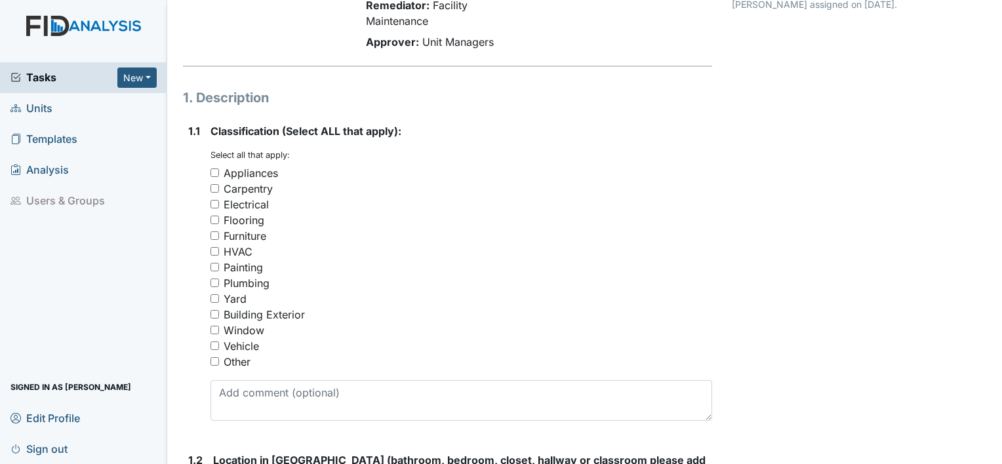
click at [214, 235] on input "Furniture" at bounding box center [214, 235] width 9 height 9
checkbox input "true"
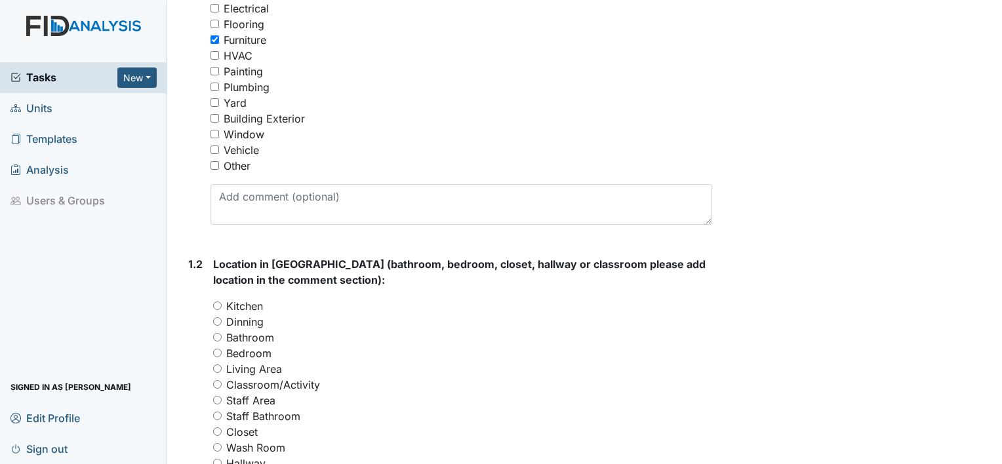
scroll to position [393, 0]
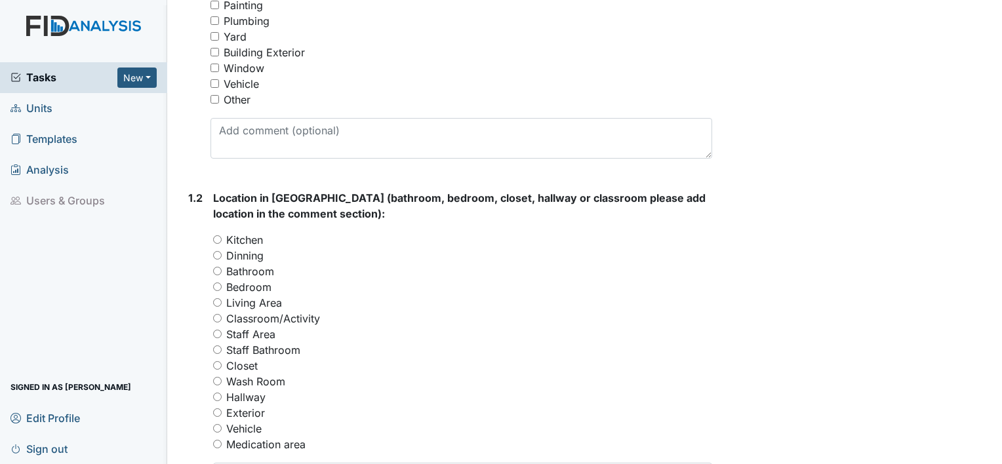
click at [214, 68] on input "Window" at bounding box center [214, 68] width 9 height 9
checkbox input "true"
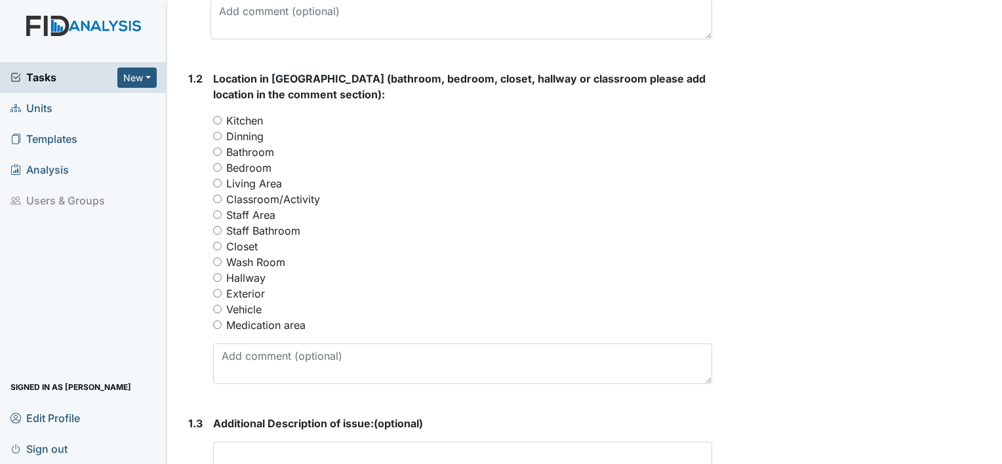
scroll to position [524, 0]
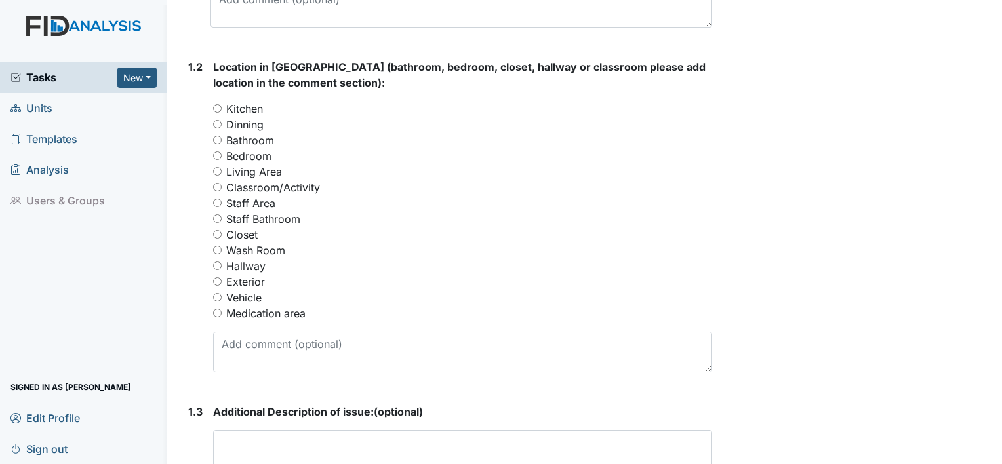
click at [218, 123] on input "Dinning" at bounding box center [217, 124] width 9 height 9
radio input "true"
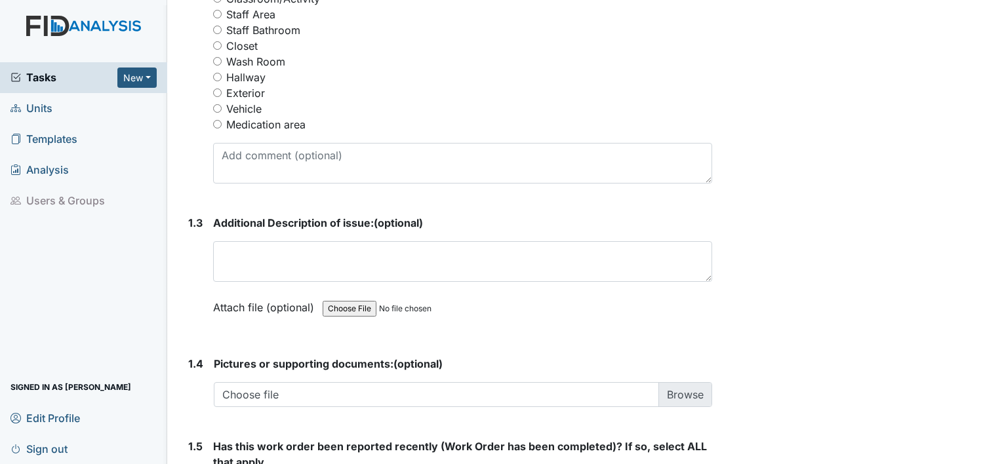
scroll to position [721, 0]
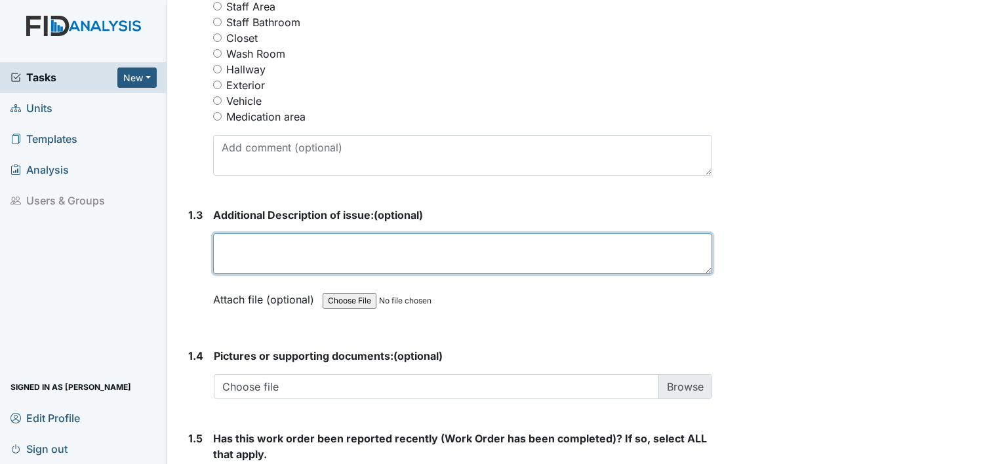
click at [260, 235] on textarea at bounding box center [462, 253] width 499 height 41
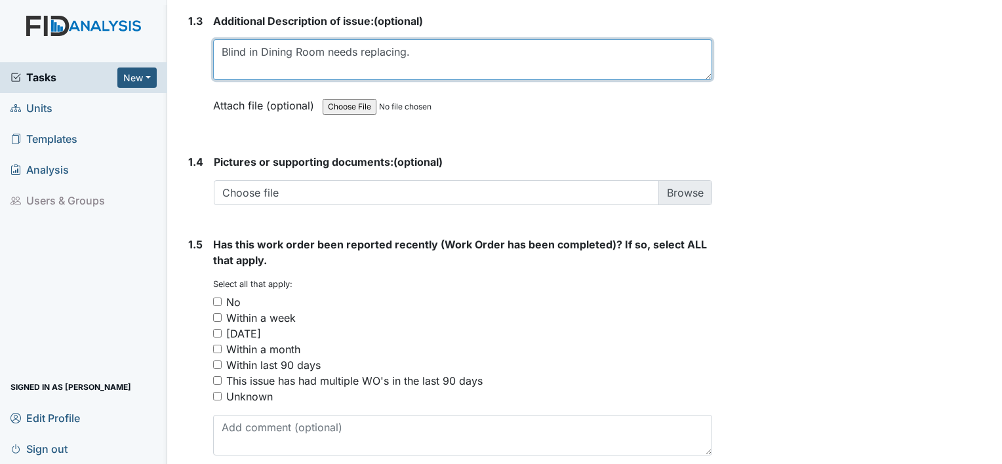
scroll to position [972, 0]
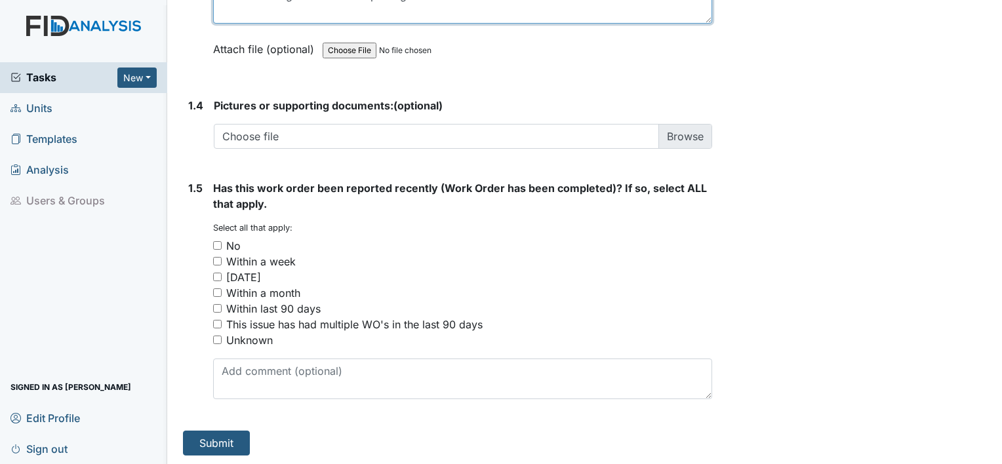
type textarea "Blind in Dining Room needs replacing."
click at [216, 245] on input "No" at bounding box center [217, 245] width 9 height 9
checkbox input "true"
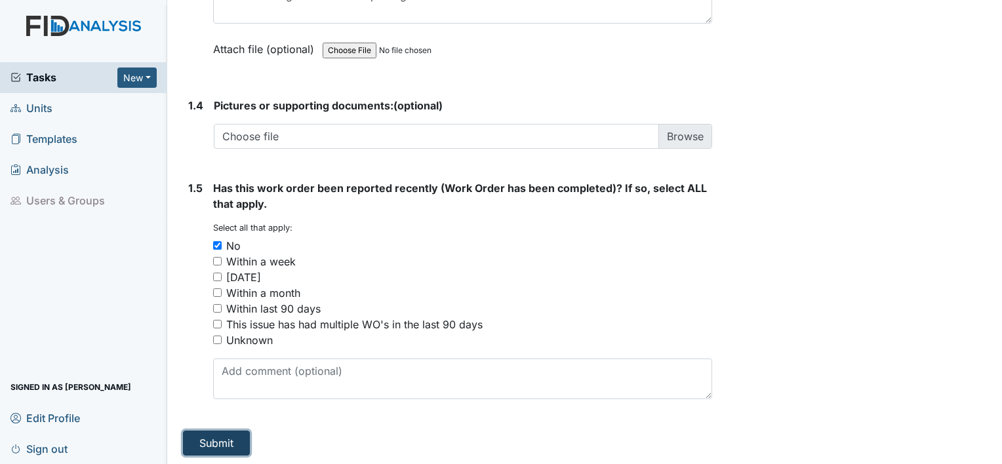
click at [241, 439] on button "Submit" at bounding box center [216, 443] width 67 height 25
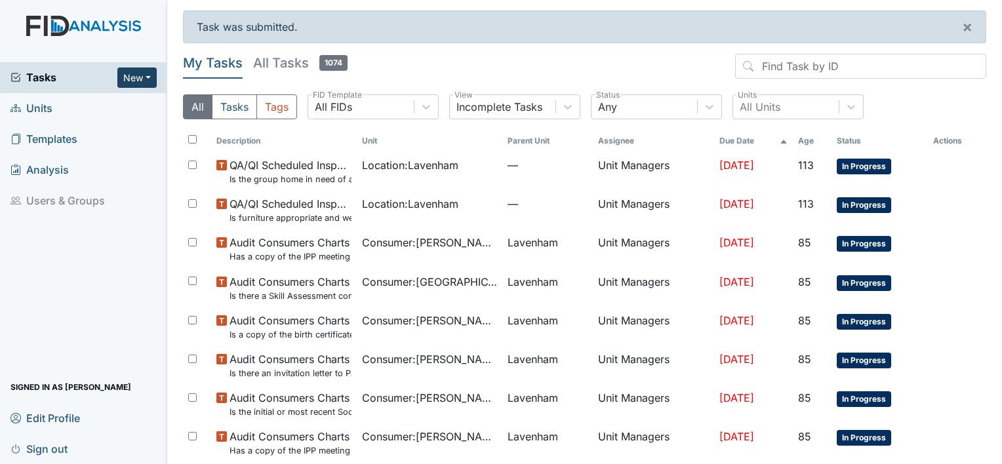
click at [153, 81] on button "New" at bounding box center [136, 78] width 39 height 20
click at [101, 106] on link "Form" at bounding box center [104, 104] width 104 height 21
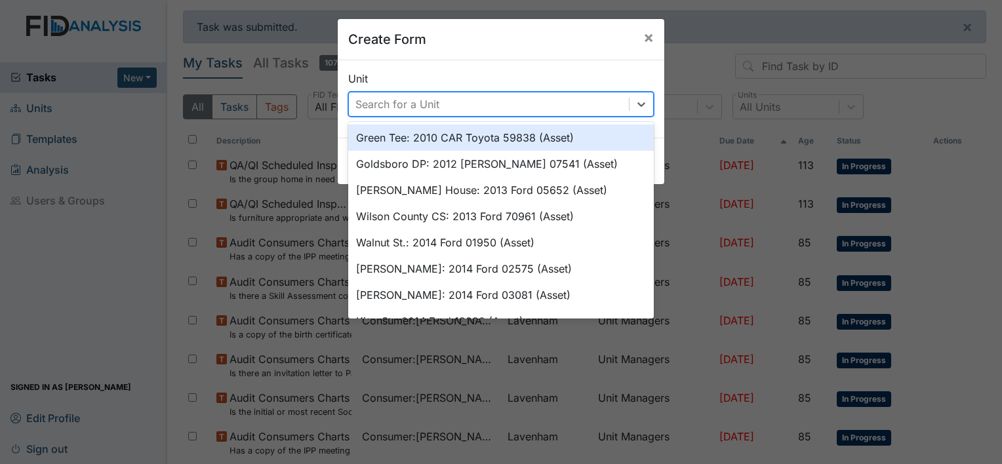
click at [375, 110] on div "Search for a Unit" at bounding box center [397, 104] width 84 height 16
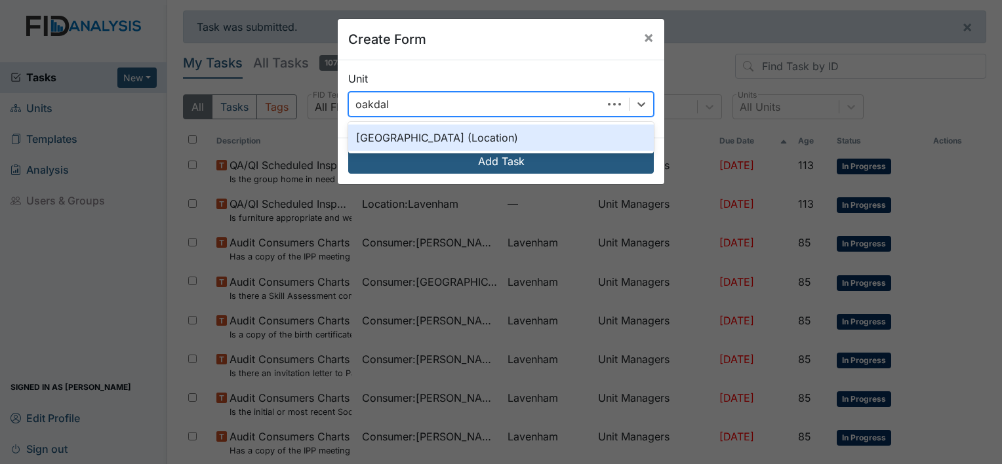
type input "oakdale"
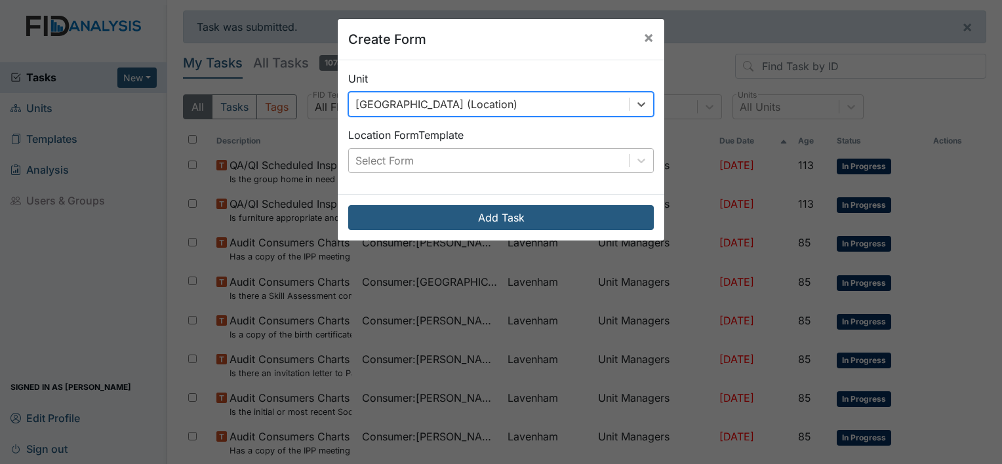
click at [429, 158] on div "Select Form" at bounding box center [489, 161] width 280 height 24
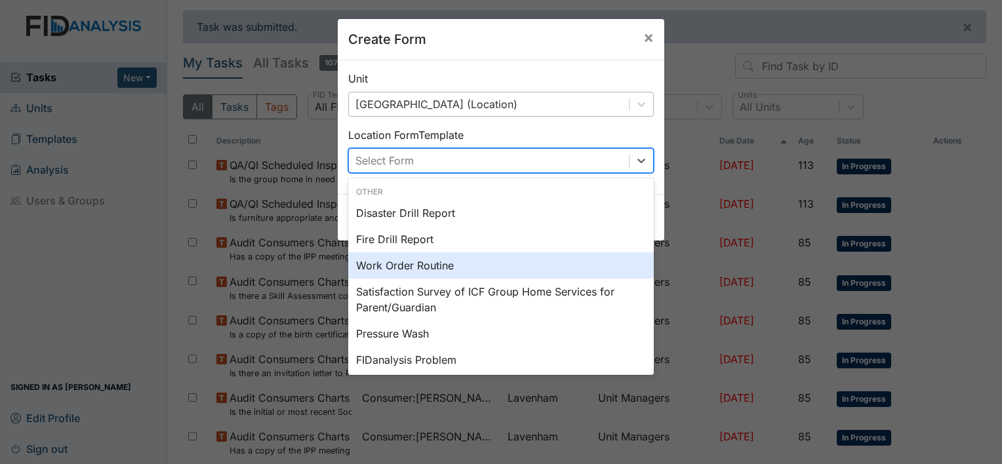
click at [392, 269] on div "Work Order Routine" at bounding box center [501, 265] width 306 height 26
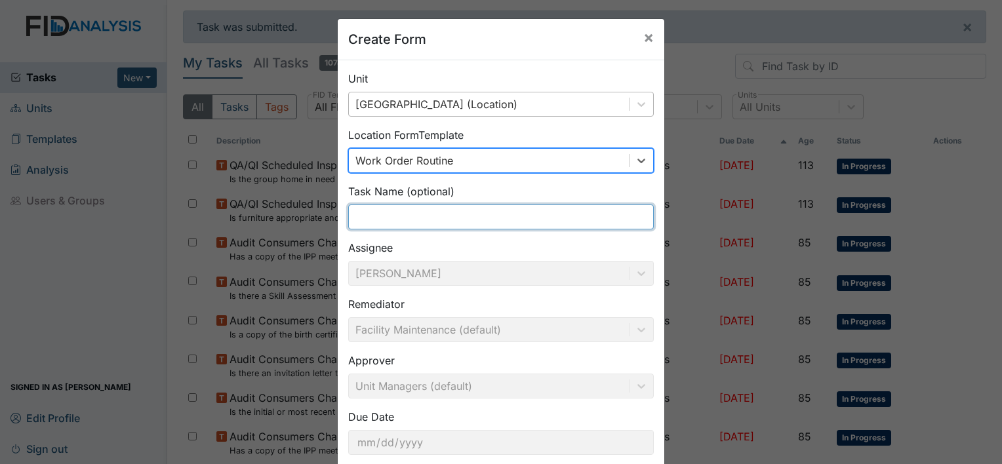
click at [395, 223] on input "text" at bounding box center [501, 217] width 306 height 25
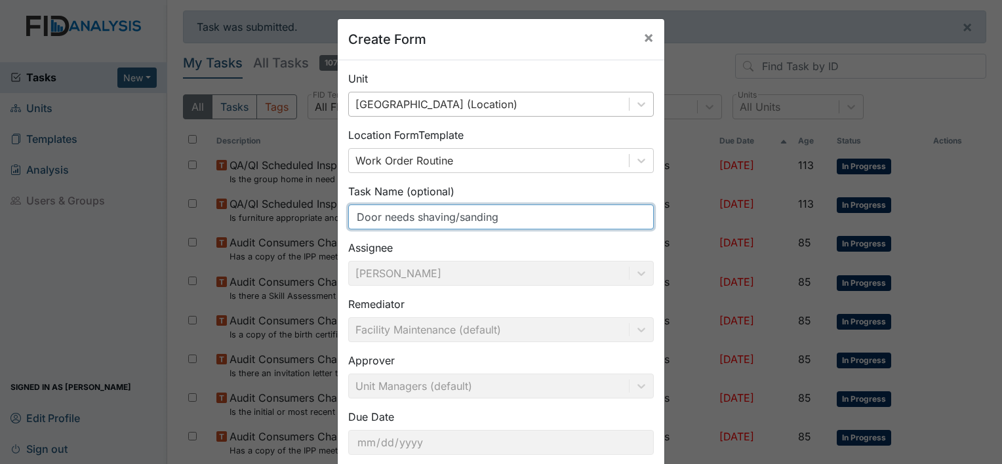
scroll to position [76, 0]
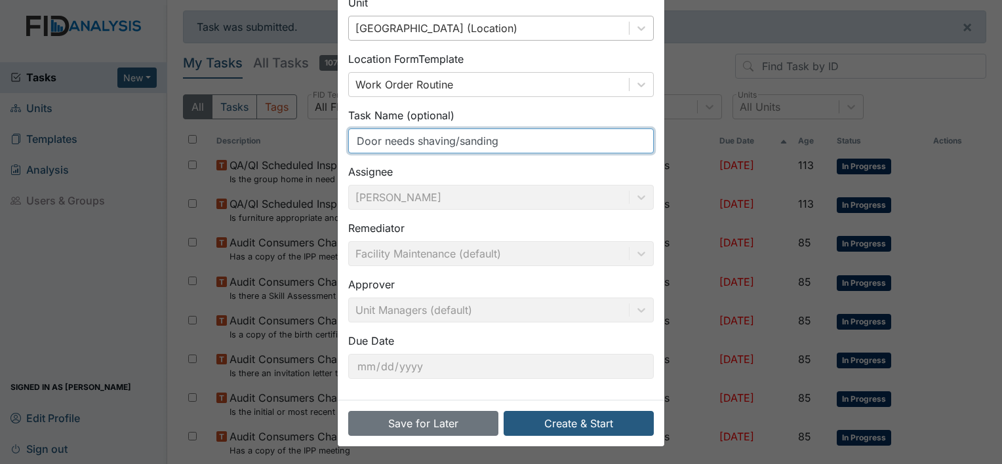
click at [349, 137] on input "Door needs shaving/sanding" at bounding box center [501, 140] width 306 height 25
type input "BR#3 Door needs shaving/sanding"
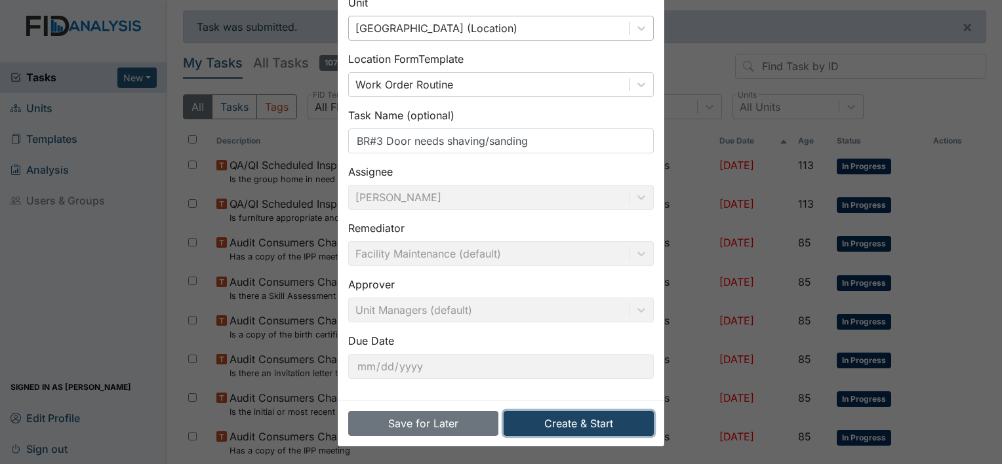
click at [577, 422] on button "Create & Start" at bounding box center [578, 423] width 150 height 25
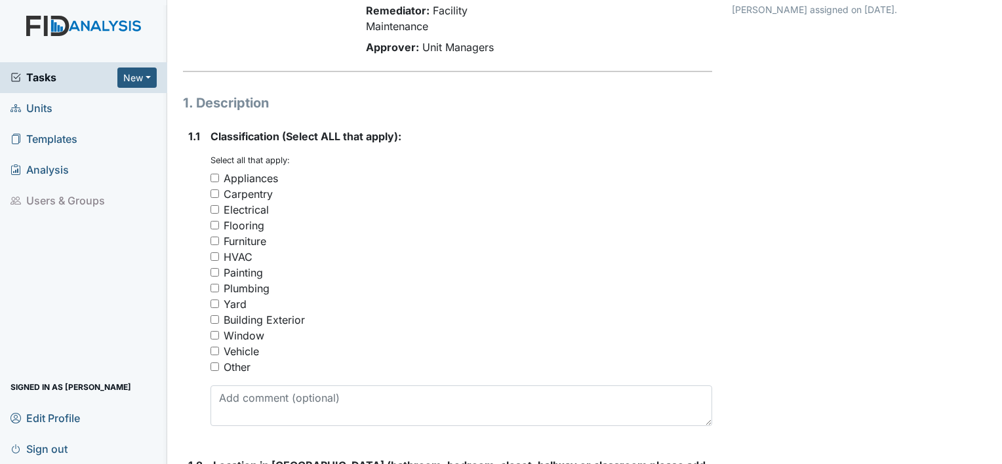
scroll to position [131, 0]
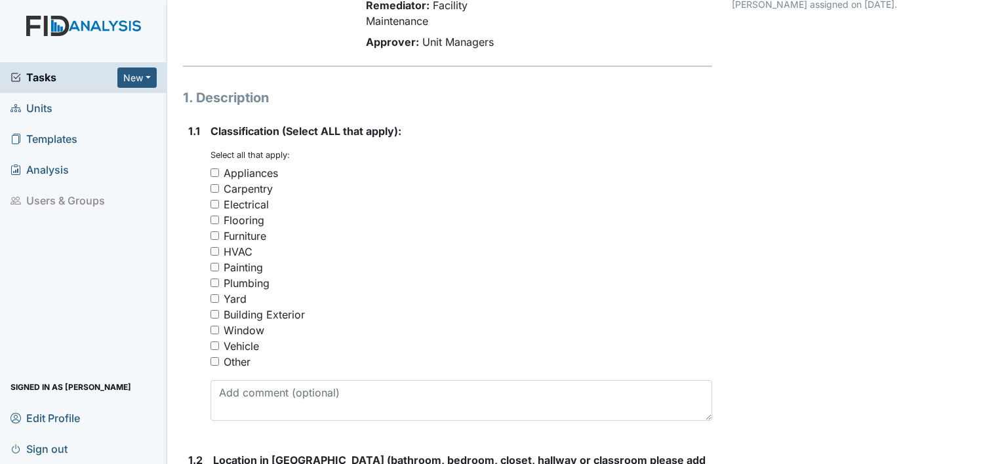
click at [214, 189] on input "Carpentry" at bounding box center [214, 188] width 9 height 9
checkbox input "true"
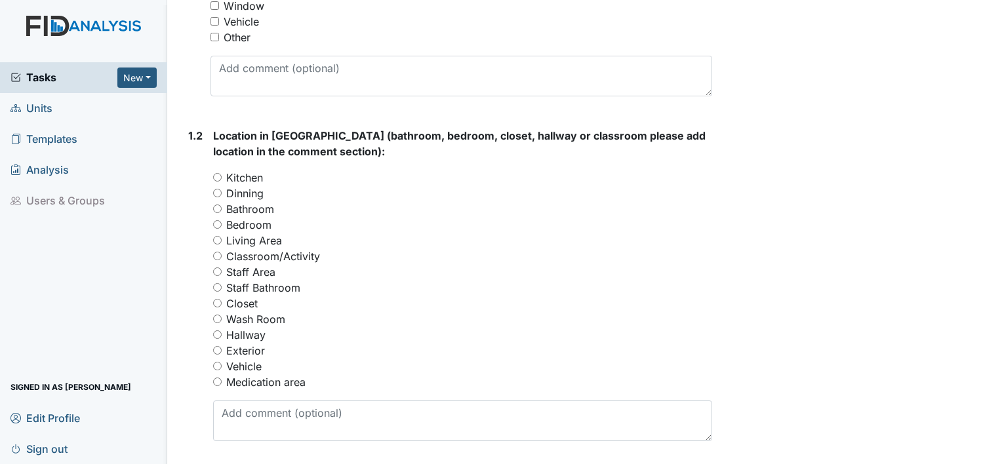
scroll to position [459, 0]
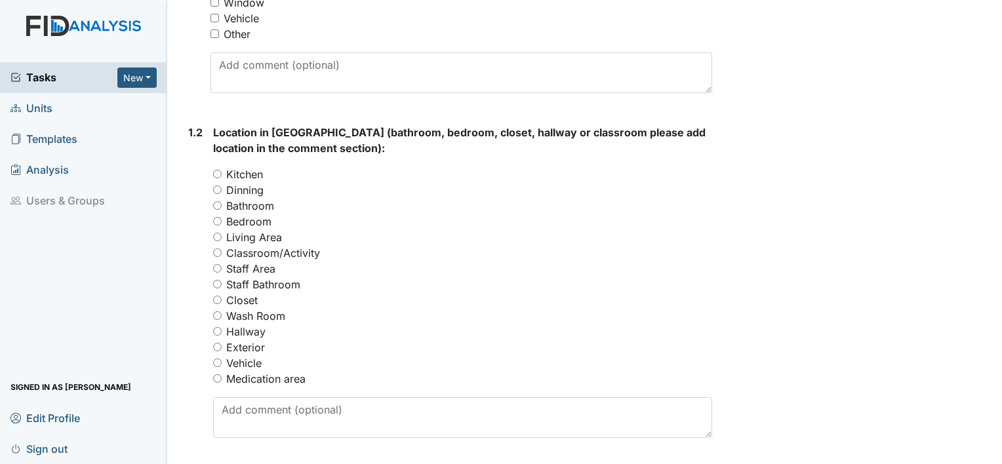
click at [218, 220] on input "Bedroom" at bounding box center [217, 221] width 9 height 9
radio input "true"
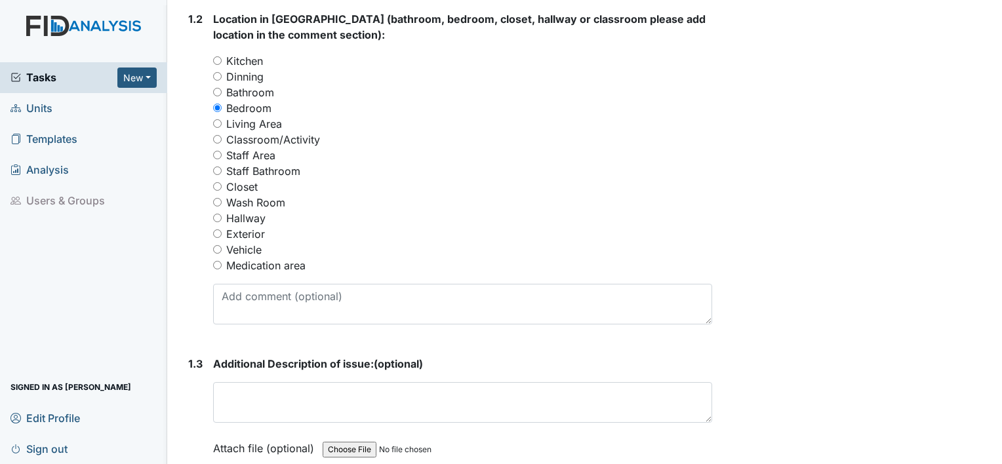
scroll to position [590, 0]
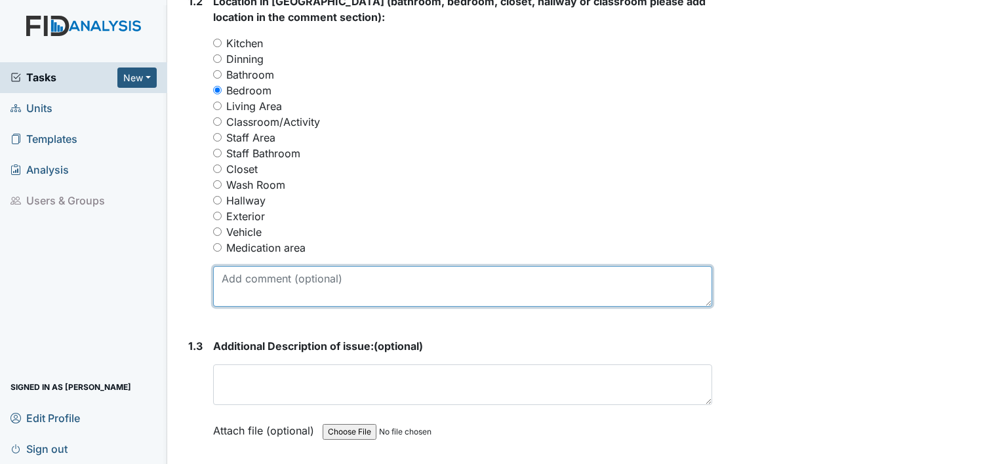
click at [312, 281] on textarea at bounding box center [462, 286] width 499 height 41
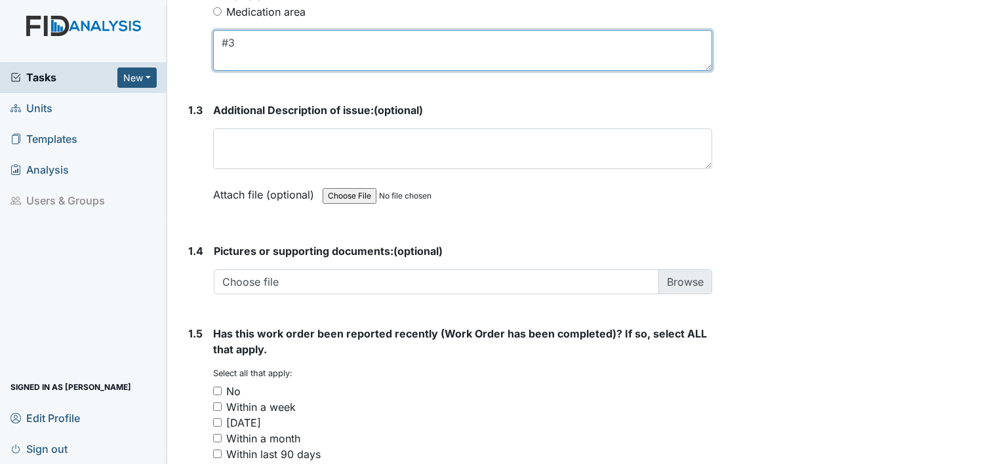
scroll to position [852, 0]
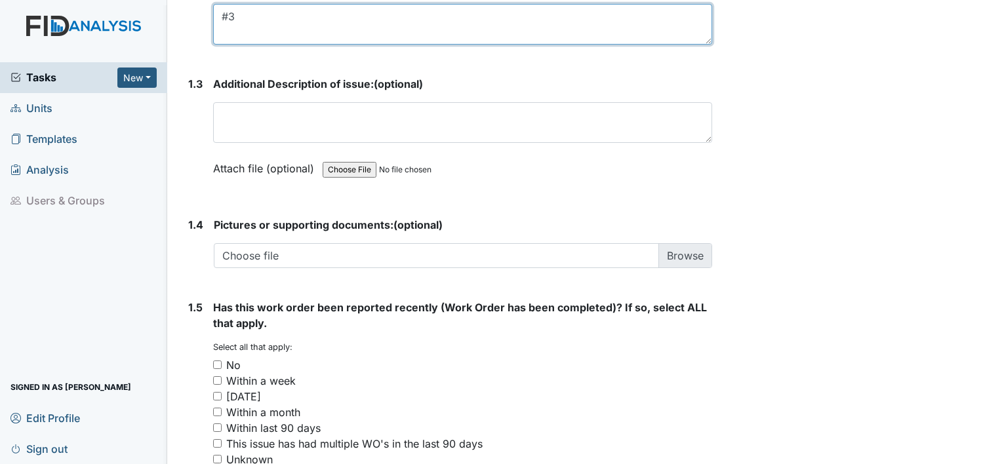
type textarea "#3"
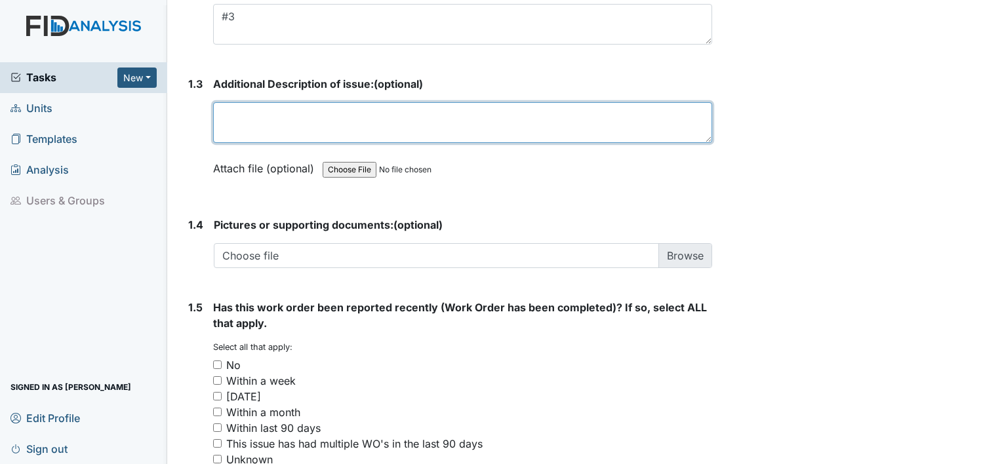
click at [266, 114] on textarea at bounding box center [462, 122] width 499 height 41
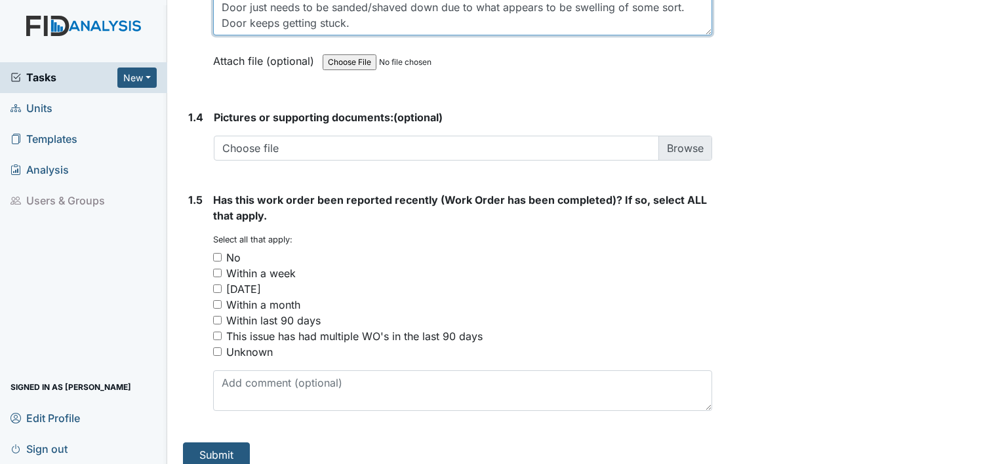
scroll to position [972, 0]
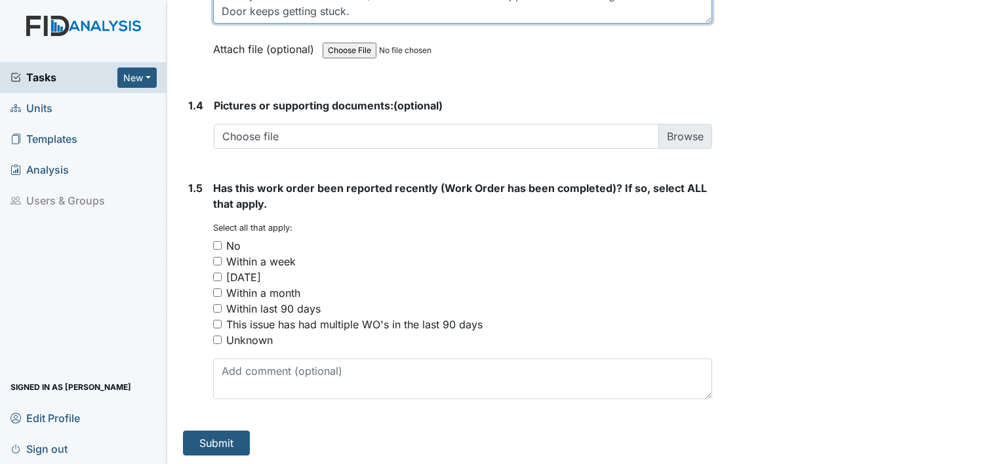
type textarea "Door just needs to be sanded/shaved down due to what appears to be swelling of …"
click at [215, 245] on input "No" at bounding box center [217, 245] width 9 height 9
checkbox input "true"
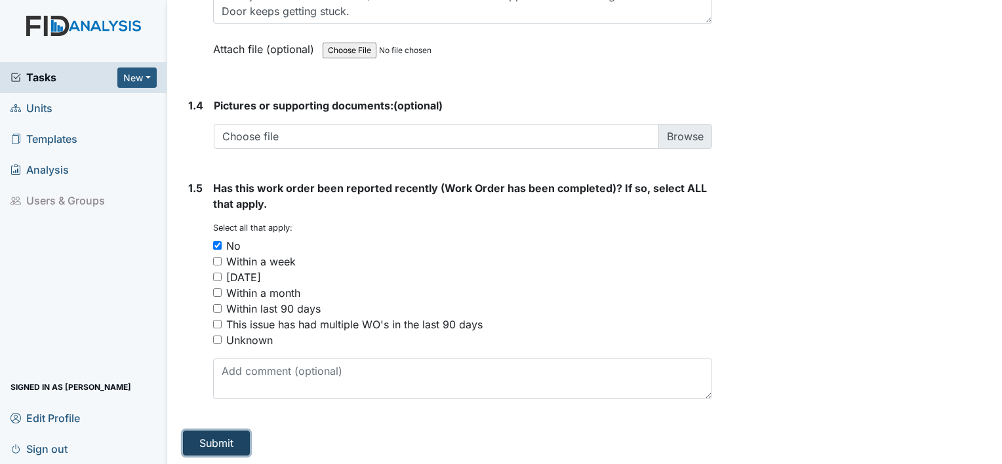
click at [236, 435] on button "Submit" at bounding box center [216, 443] width 67 height 25
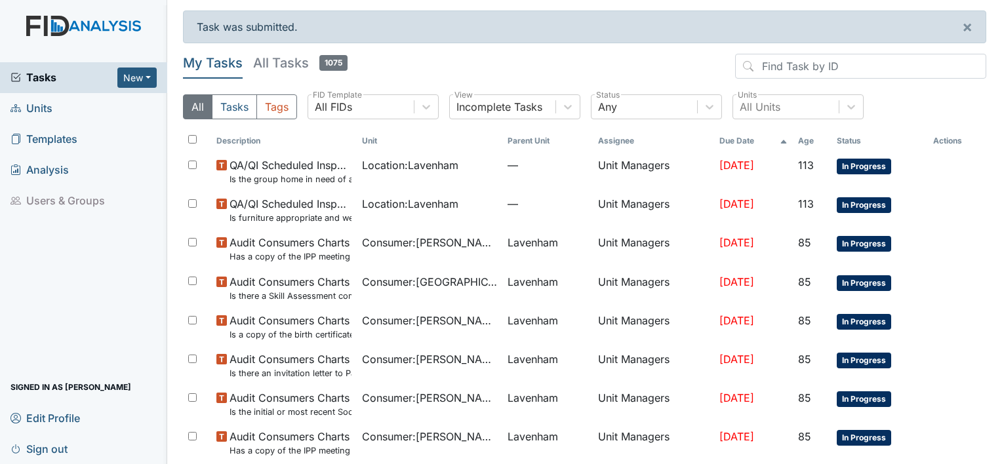
click at [54, 108] on link "Units" at bounding box center [83, 108] width 167 height 31
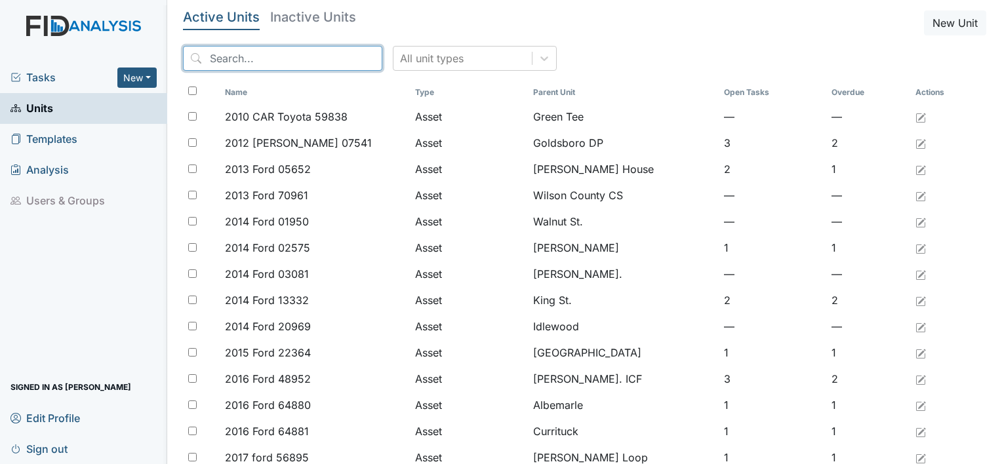
click at [338, 57] on input "search" at bounding box center [282, 58] width 199 height 25
click at [538, 58] on icon at bounding box center [544, 58] width 13 height 13
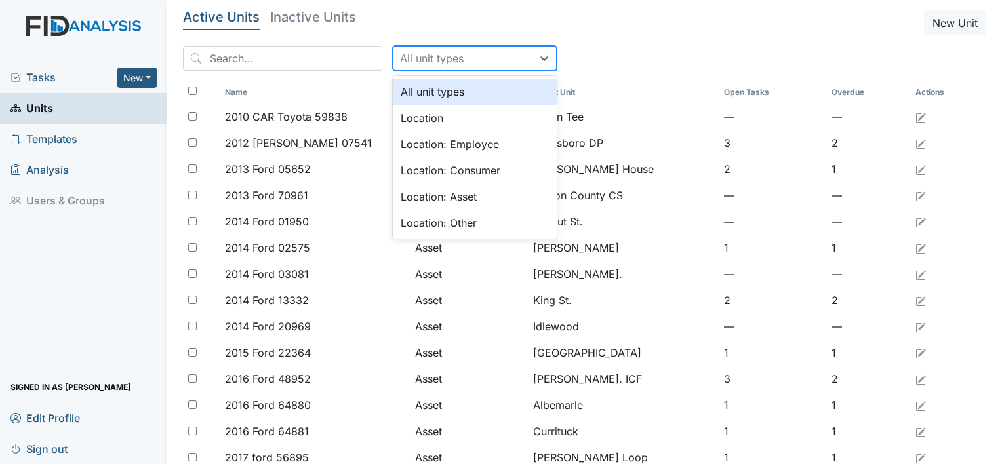
click at [446, 55] on div "All unit types" at bounding box center [462, 59] width 138 height 24
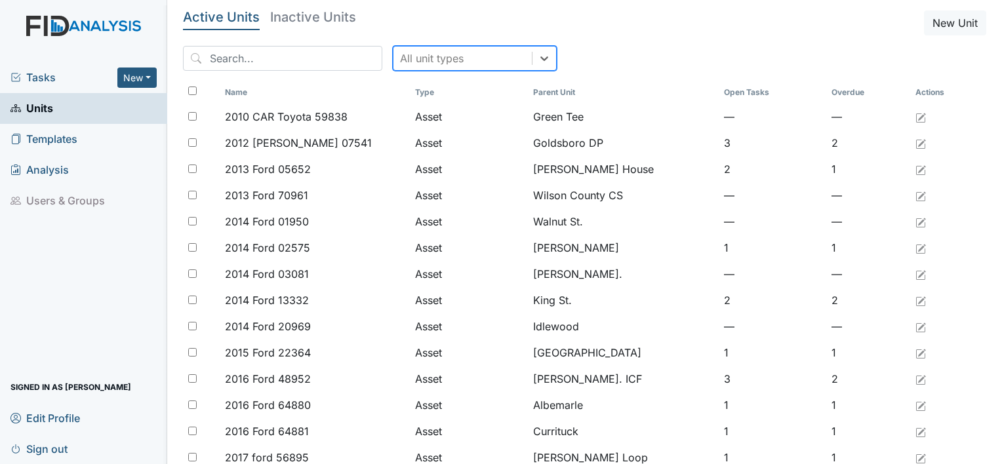
click at [65, 78] on span "Tasks" at bounding box center [63, 77] width 107 height 16
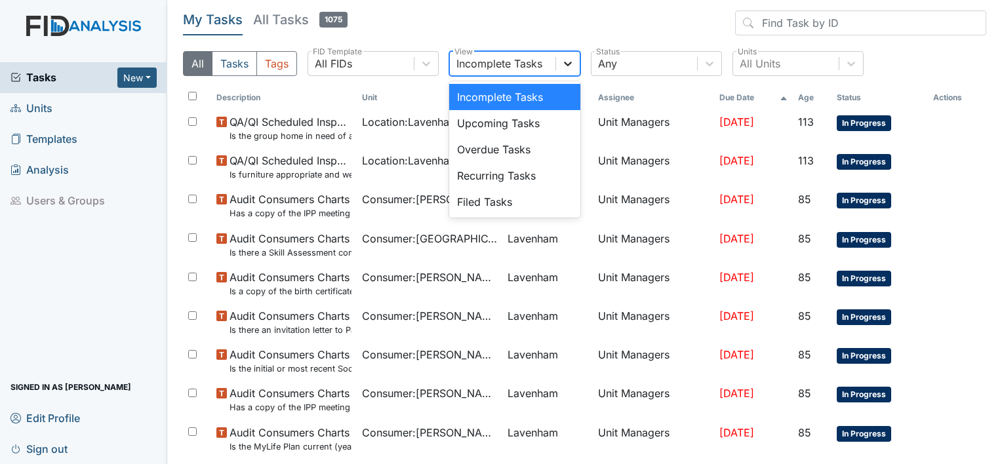
click at [561, 61] on icon at bounding box center [567, 63] width 13 height 13
click at [493, 203] on div "Filed Tasks" at bounding box center [514, 202] width 131 height 26
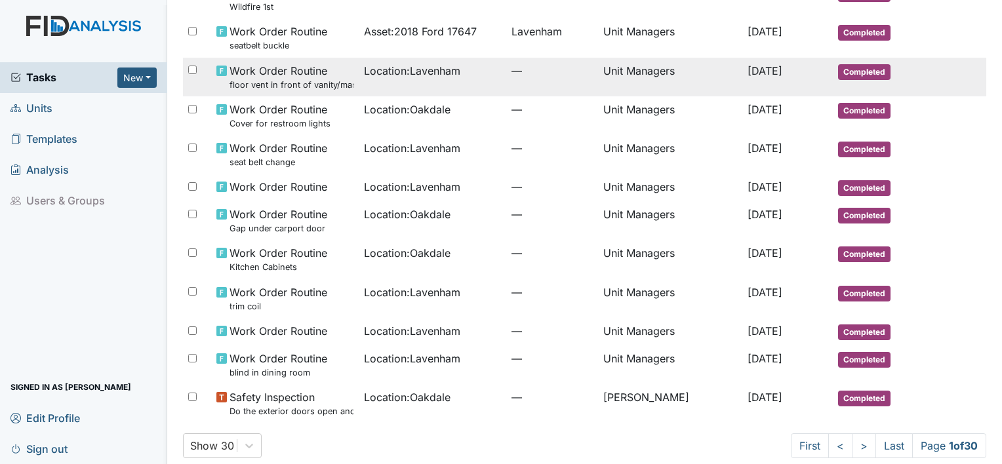
scroll to position [771, 0]
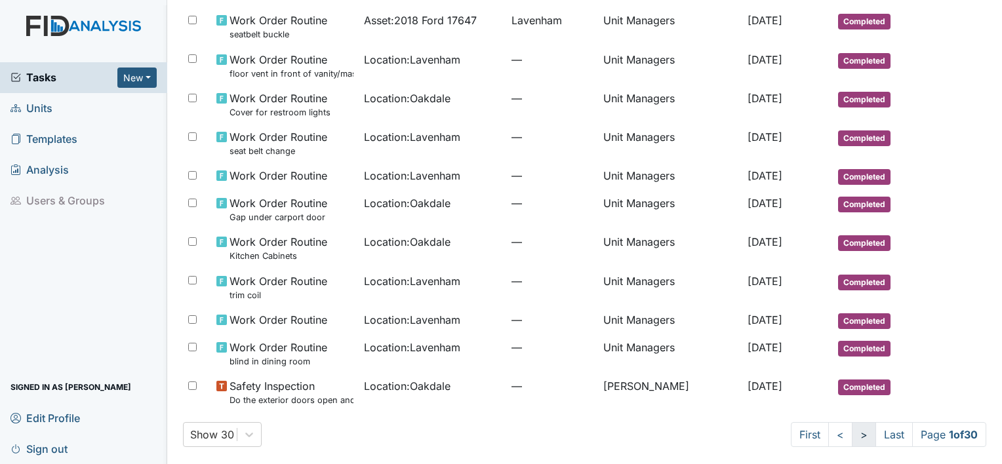
click at [852, 431] on link ">" at bounding box center [864, 434] width 24 height 25
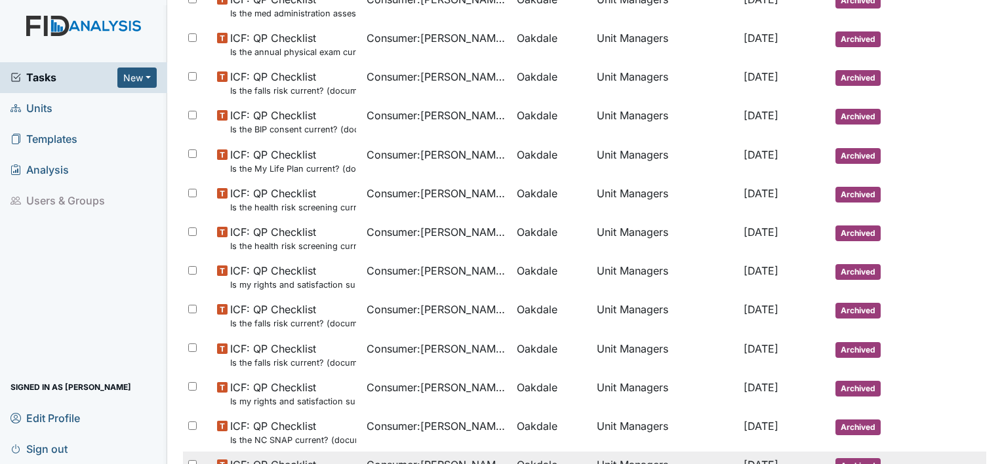
scroll to position [842, 0]
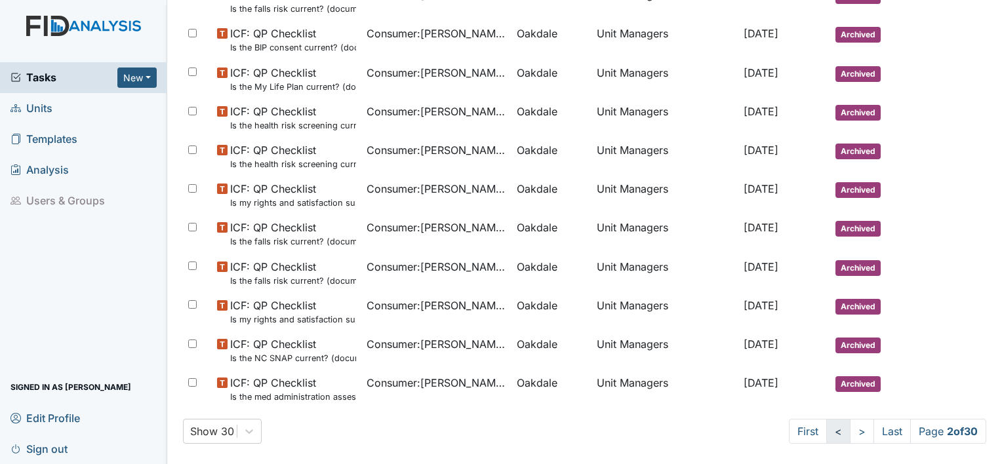
click at [826, 434] on link "<" at bounding box center [838, 431] width 24 height 25
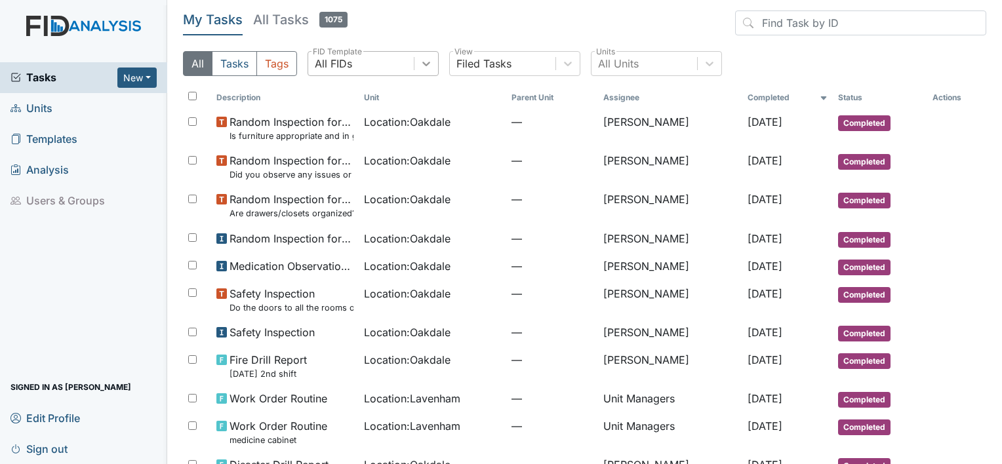
click at [424, 63] on icon at bounding box center [426, 64] width 8 height 5
click at [420, 62] on icon at bounding box center [426, 63] width 13 height 13
